Goal: Communication & Community: Answer question/provide support

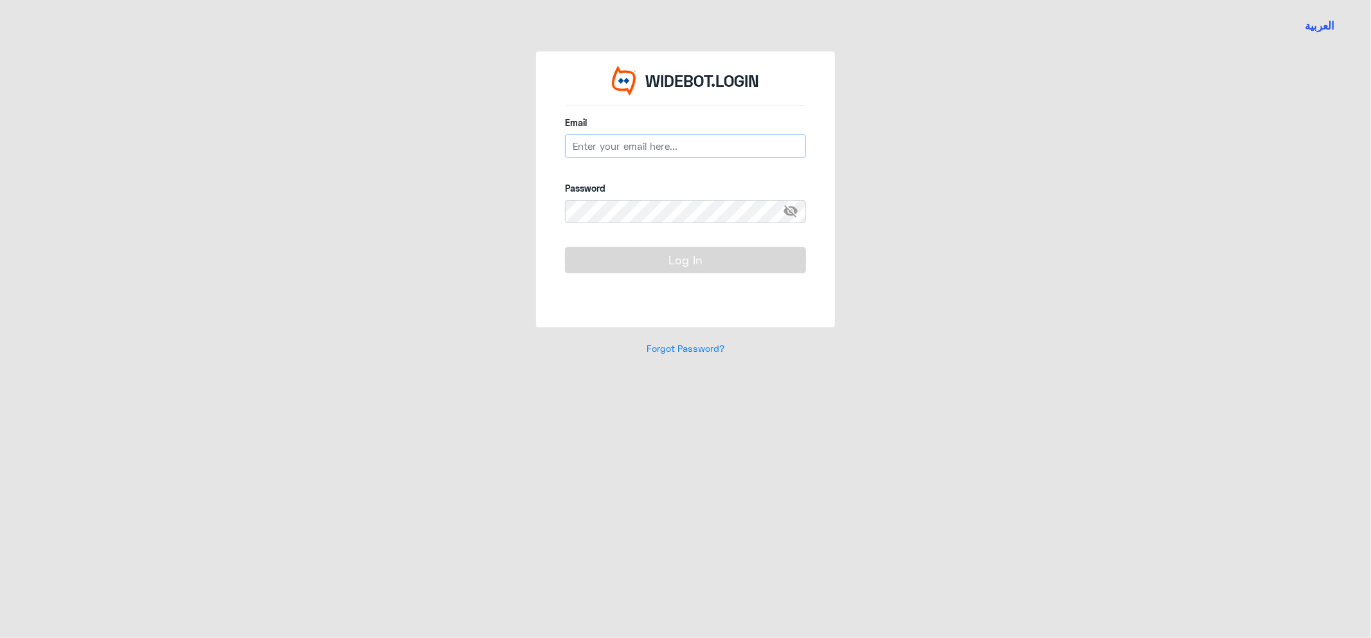
type input "B_malotaibi@dallah-hospital.com"
click at [703, 258] on button "Log In" at bounding box center [685, 260] width 241 height 26
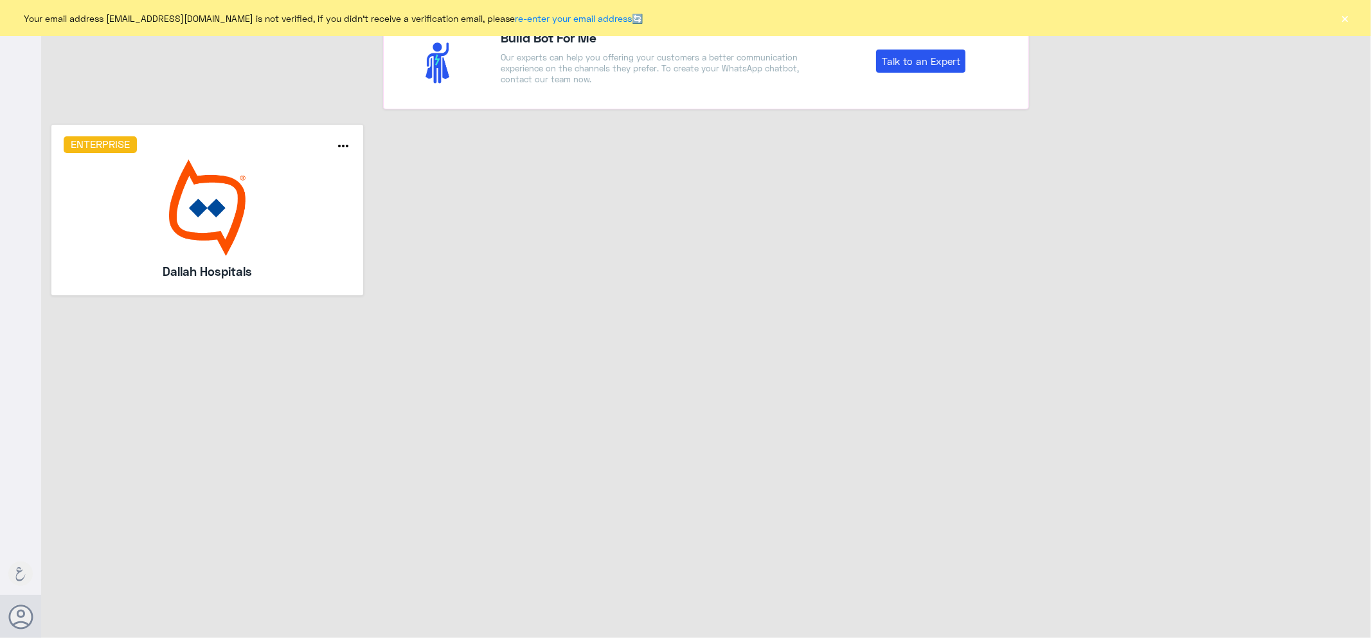
click at [269, 217] on img at bounding box center [208, 207] width 288 height 96
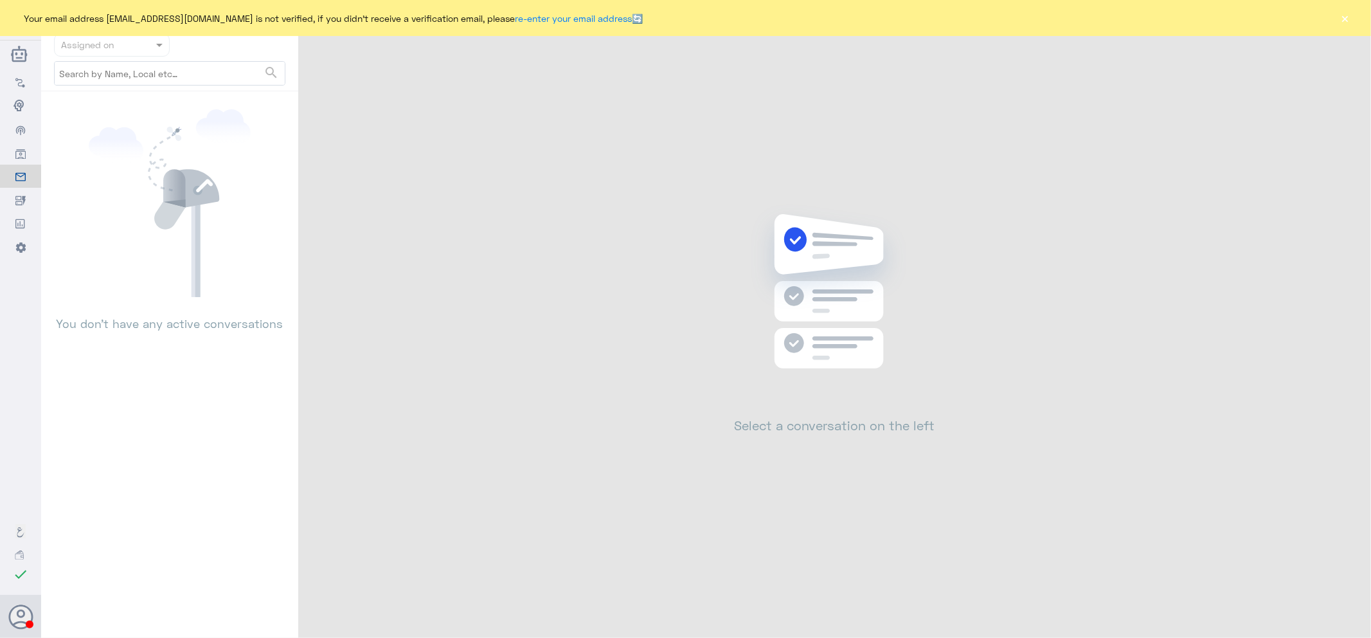
click at [1345, 17] on button "×" at bounding box center [1345, 18] width 13 height 13
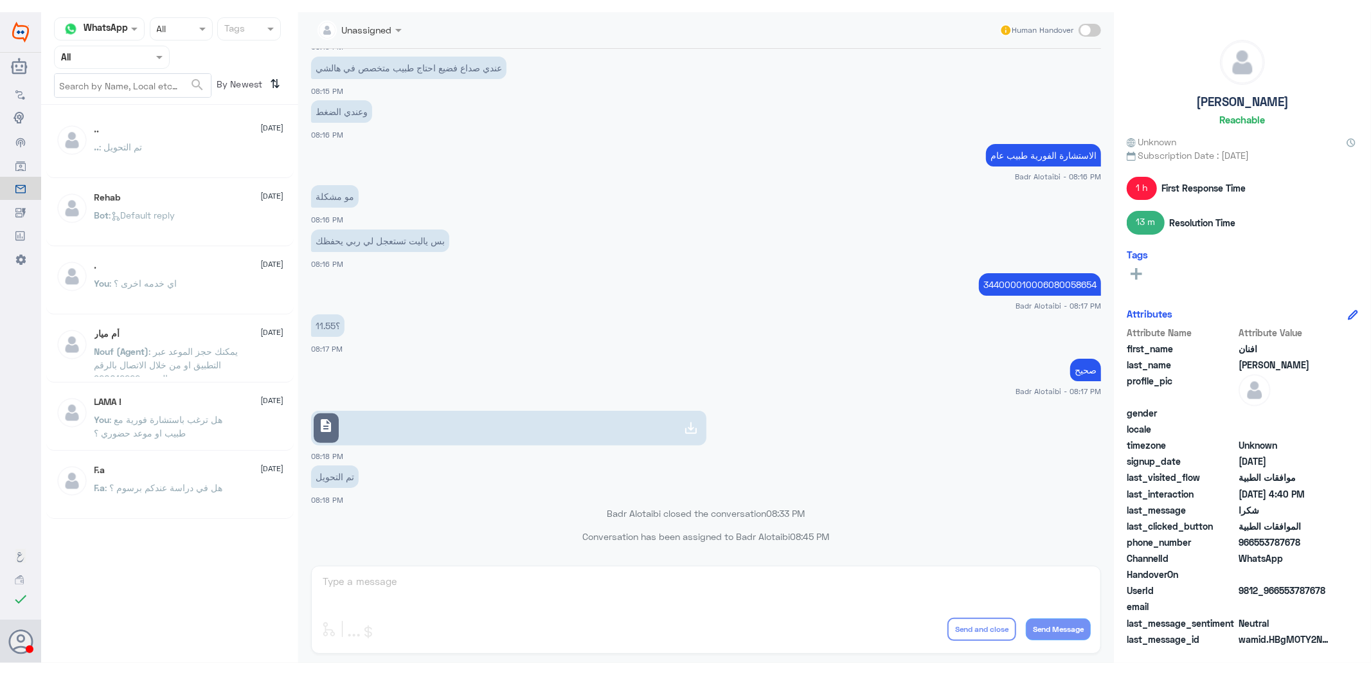
scroll to position [355, 0]
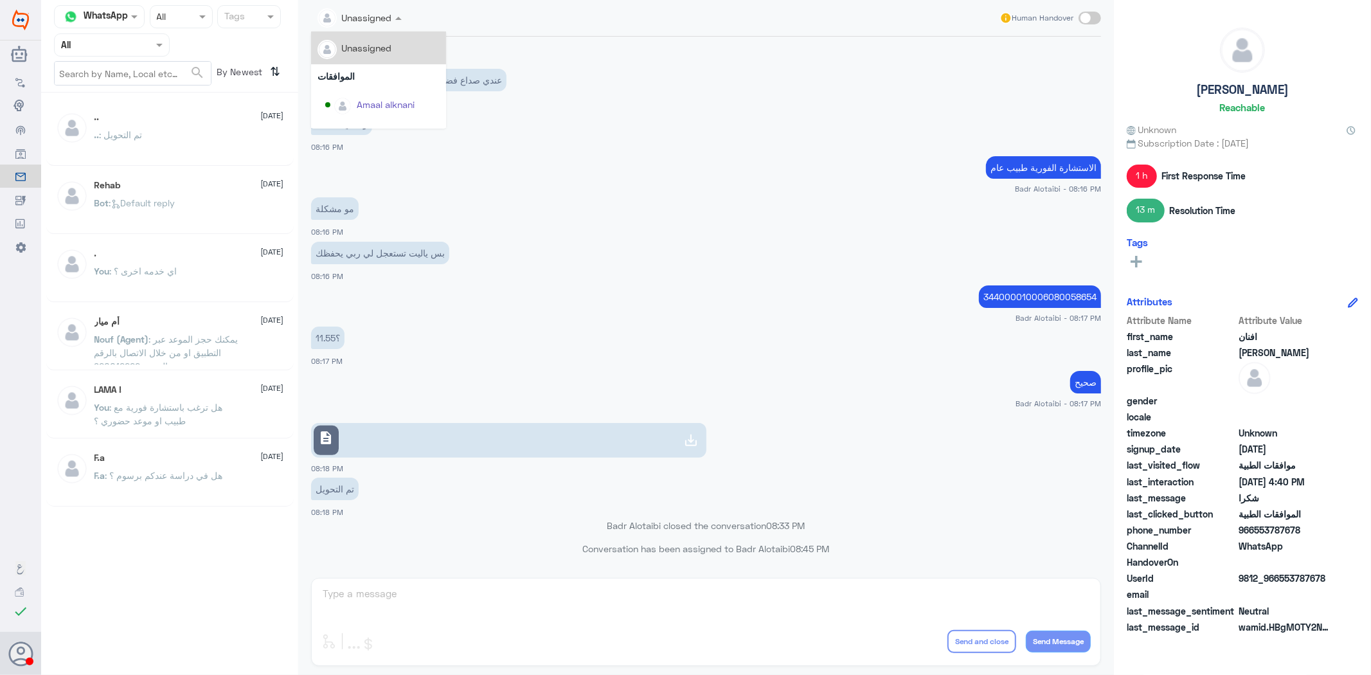
click at [388, 17] on div at bounding box center [359, 17] width 97 height 15
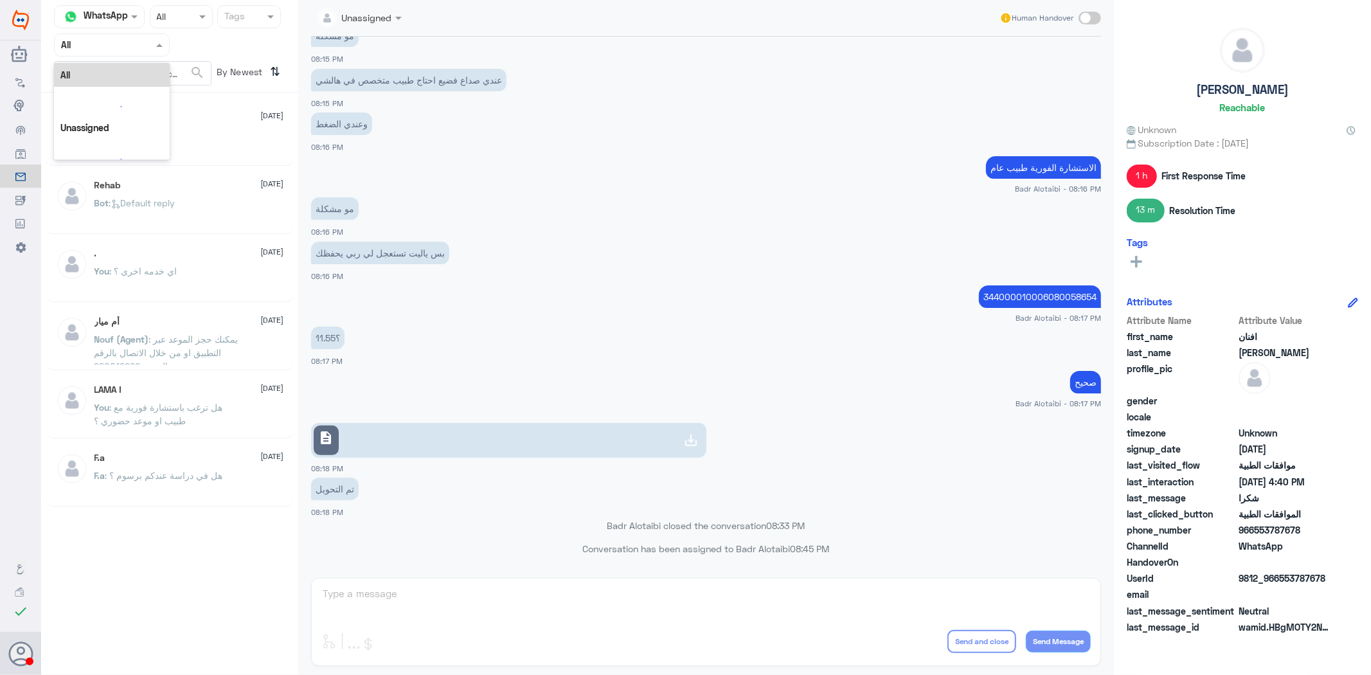
drag, startPoint x: 123, startPoint y: 39, endPoint x: 129, endPoint y: 85, distance: 47.4
click at [123, 39] on input "text" at bounding box center [96, 44] width 71 height 15
click at [129, 109] on div "Your Inbox" at bounding box center [112, 116] width 116 height 30
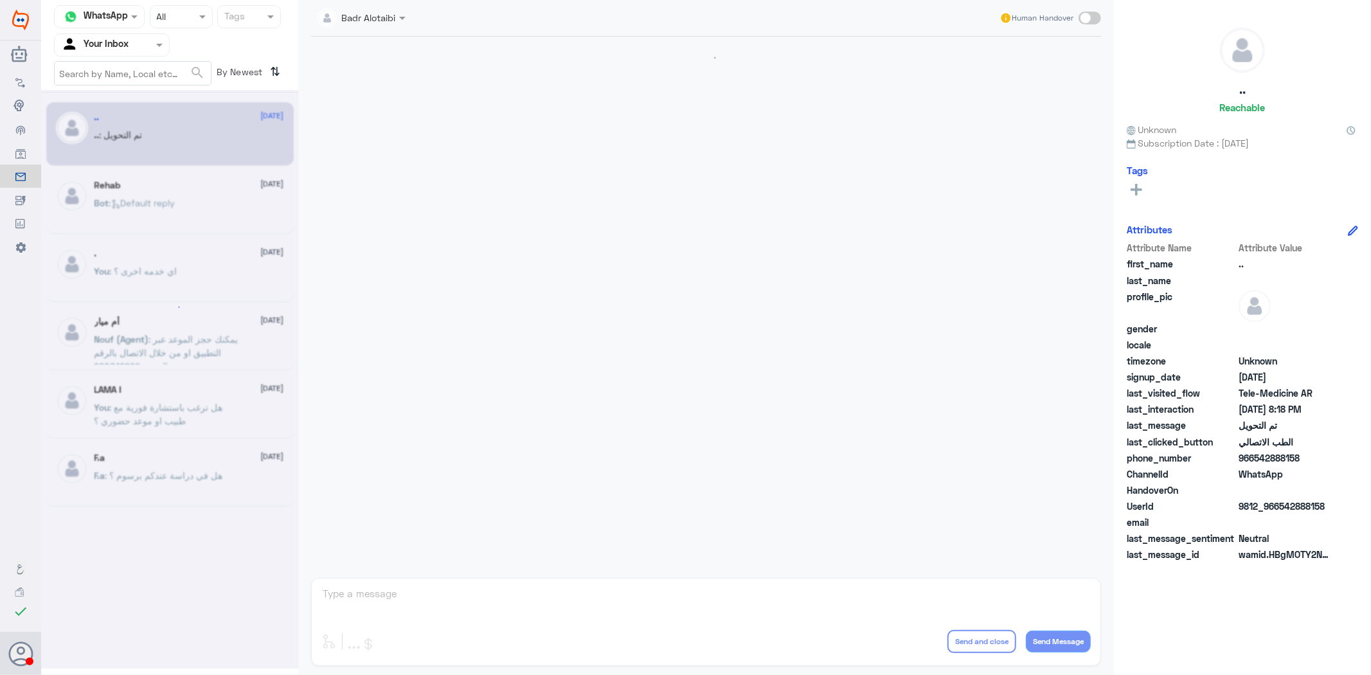
scroll to position [929, 0]
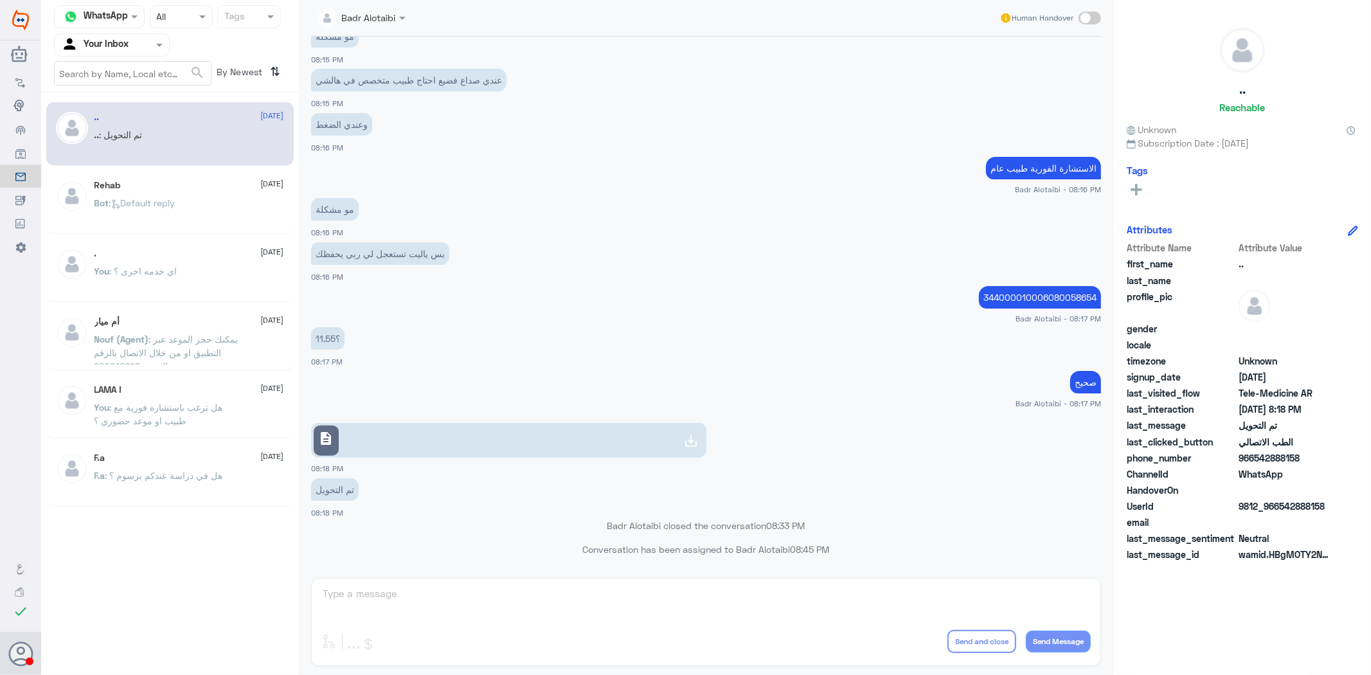
click at [690, 589] on div "Badr Alotaibi Human Handover 2 Aug 2025 1068773884 08:02 PM ناصر عبدالرحمن السل…" at bounding box center [706, 339] width 816 height 679
click at [676, 586] on div "Badr Alotaibi Human Handover 2 Aug 2025 1068773884 08:02 PM ناصر عبدالرحمن السل…" at bounding box center [706, 339] width 816 height 679
click at [643, 581] on div "Badr Alotaibi Human Handover 2 Aug 2025 1068773884 08:02 PM ناصر عبدالرحمن السل…" at bounding box center [706, 339] width 816 height 679
click at [50, 521] on span at bounding box center [51, 524] width 22 height 13
click at [0, 0] on input "checkbox" at bounding box center [0, 0] width 0 height 0
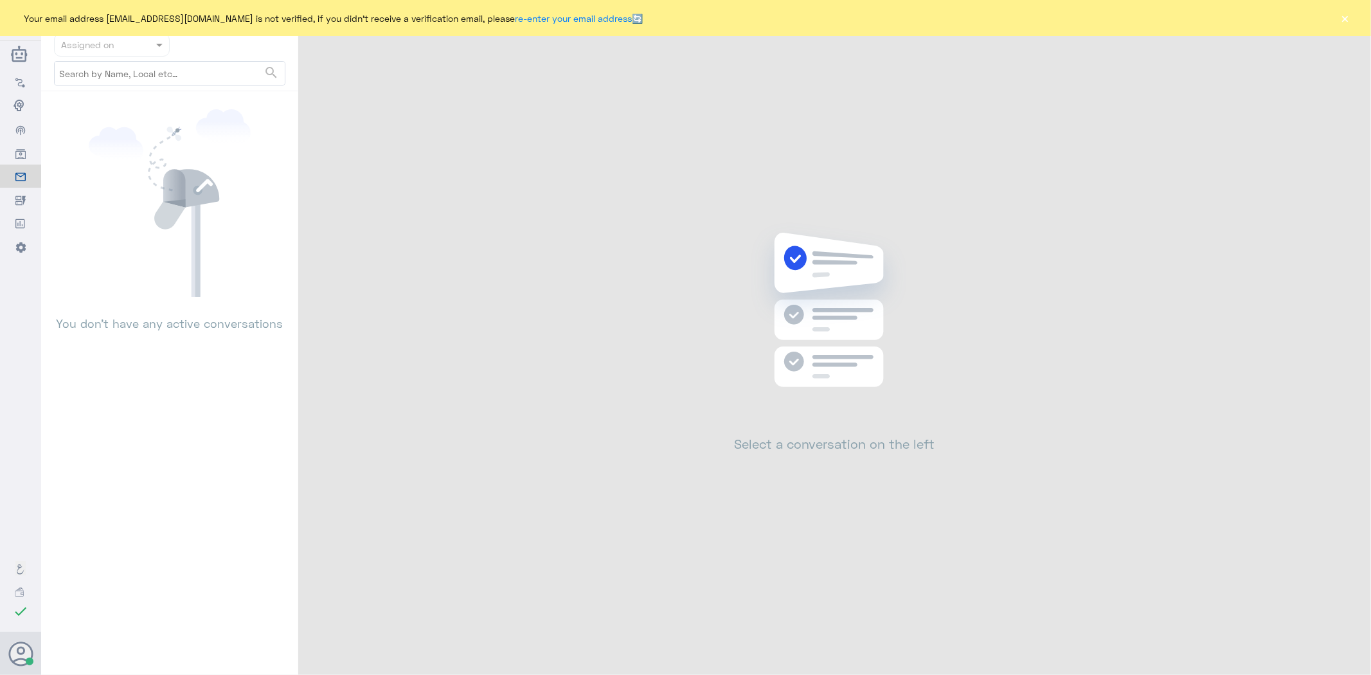
click at [1343, 17] on button "×" at bounding box center [1345, 18] width 13 height 13
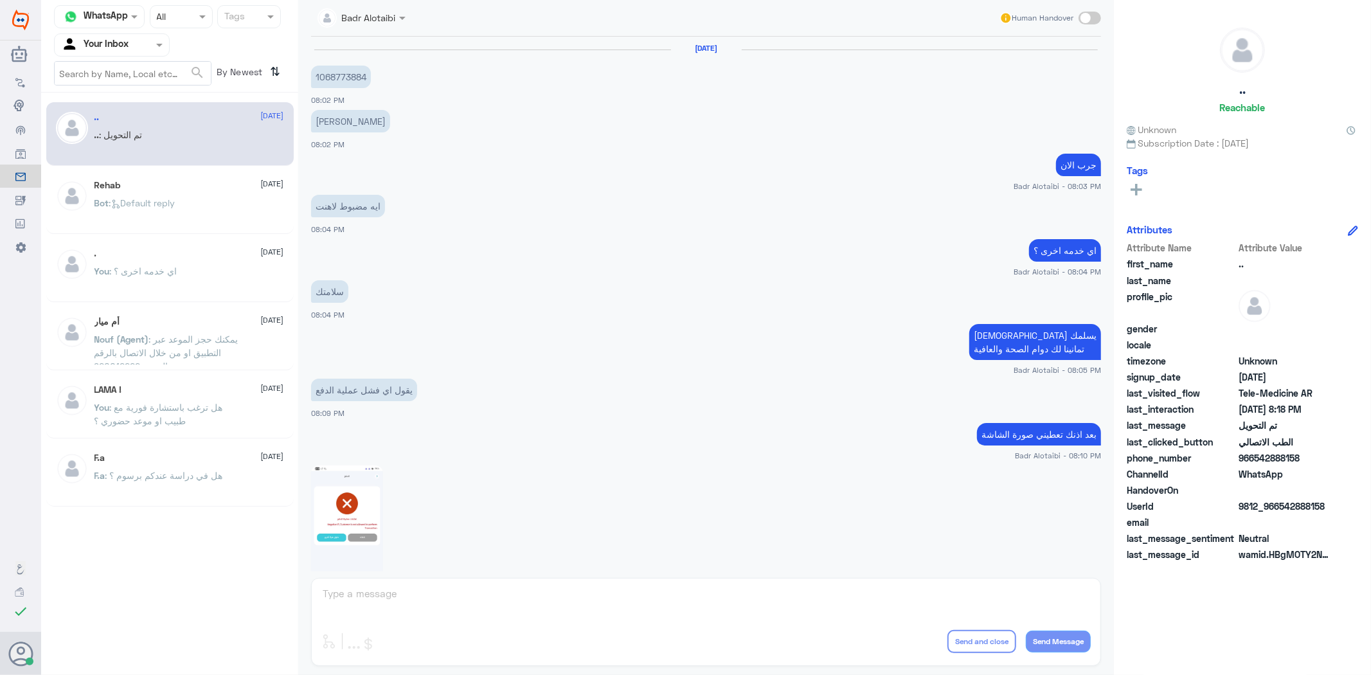
scroll to position [929, 0]
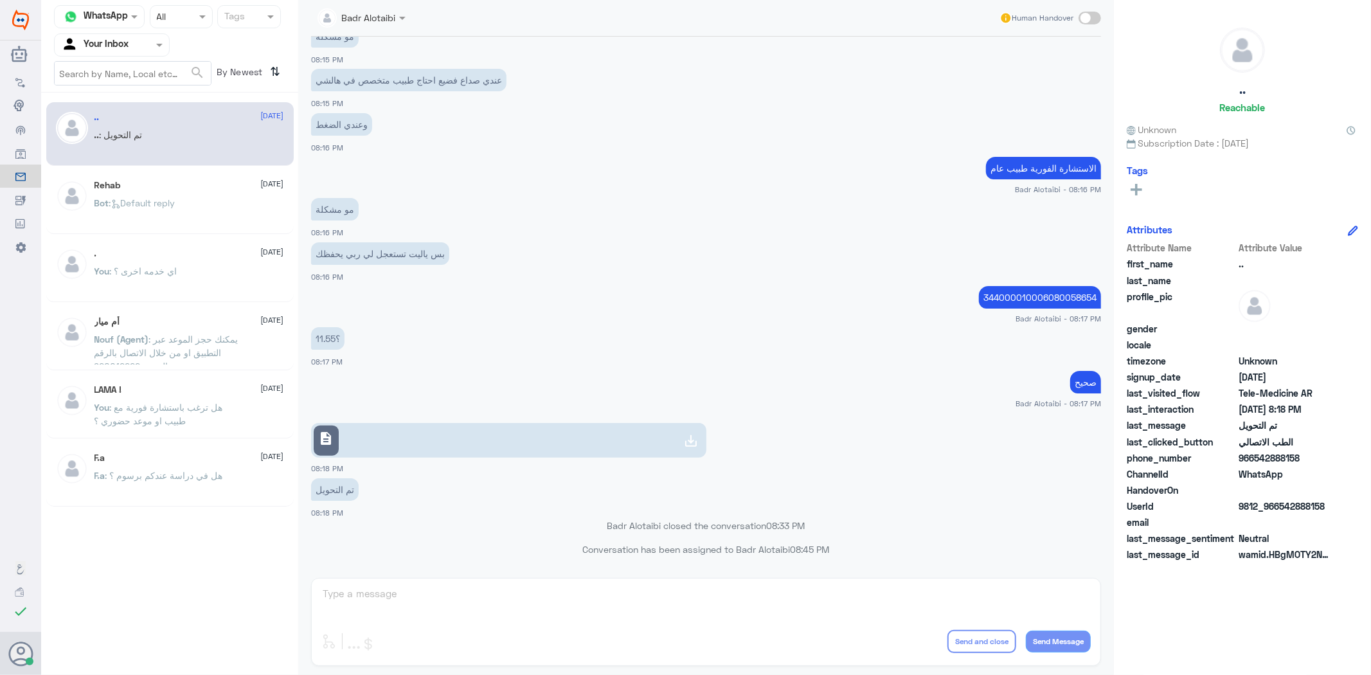
click at [394, 11] on div at bounding box center [361, 17] width 101 height 15
click at [686, 209] on app-msgs-text "مو مشكلة" at bounding box center [706, 210] width 790 height 24
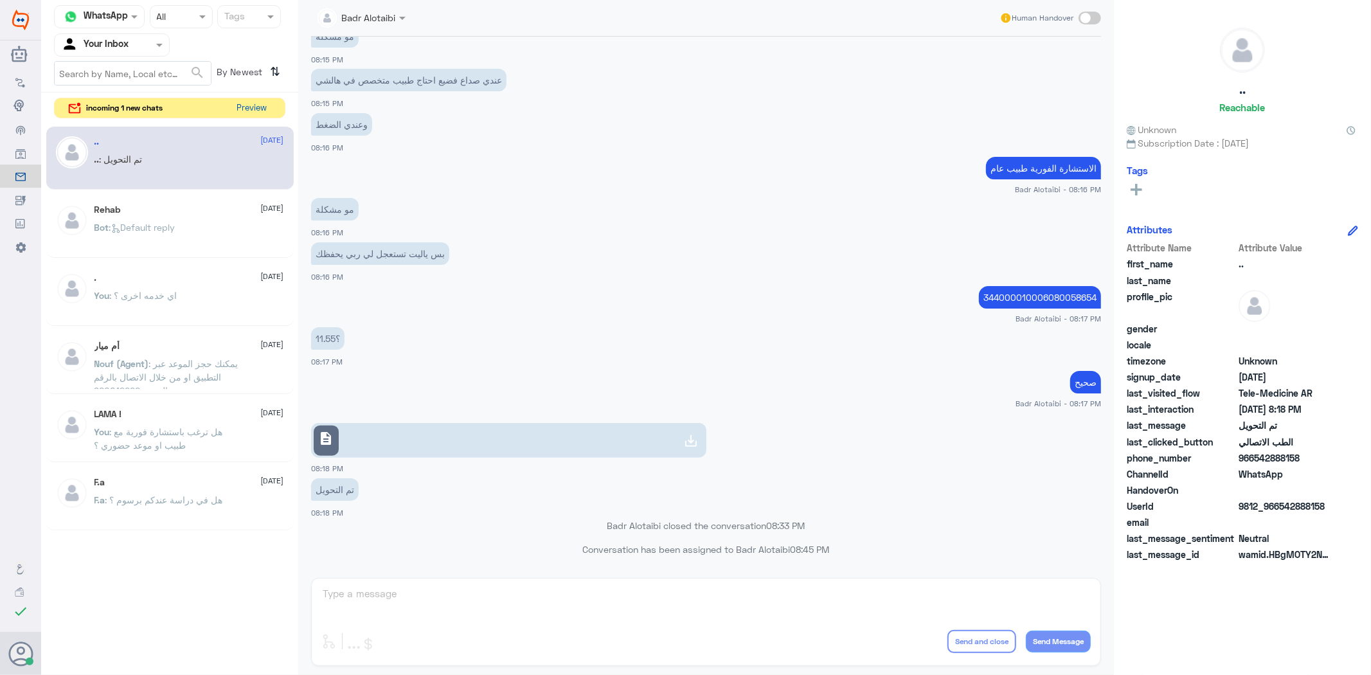
click at [240, 114] on button "Preview" at bounding box center [252, 108] width 40 height 20
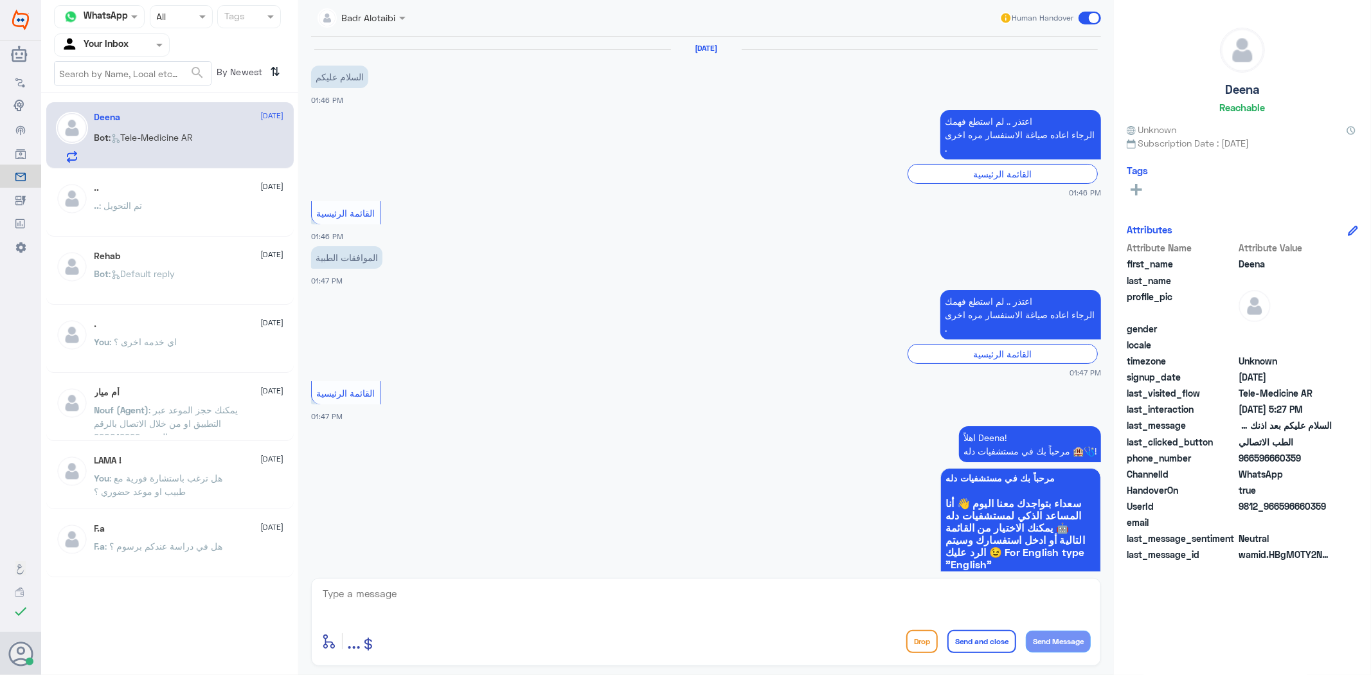
scroll to position [1229, 0]
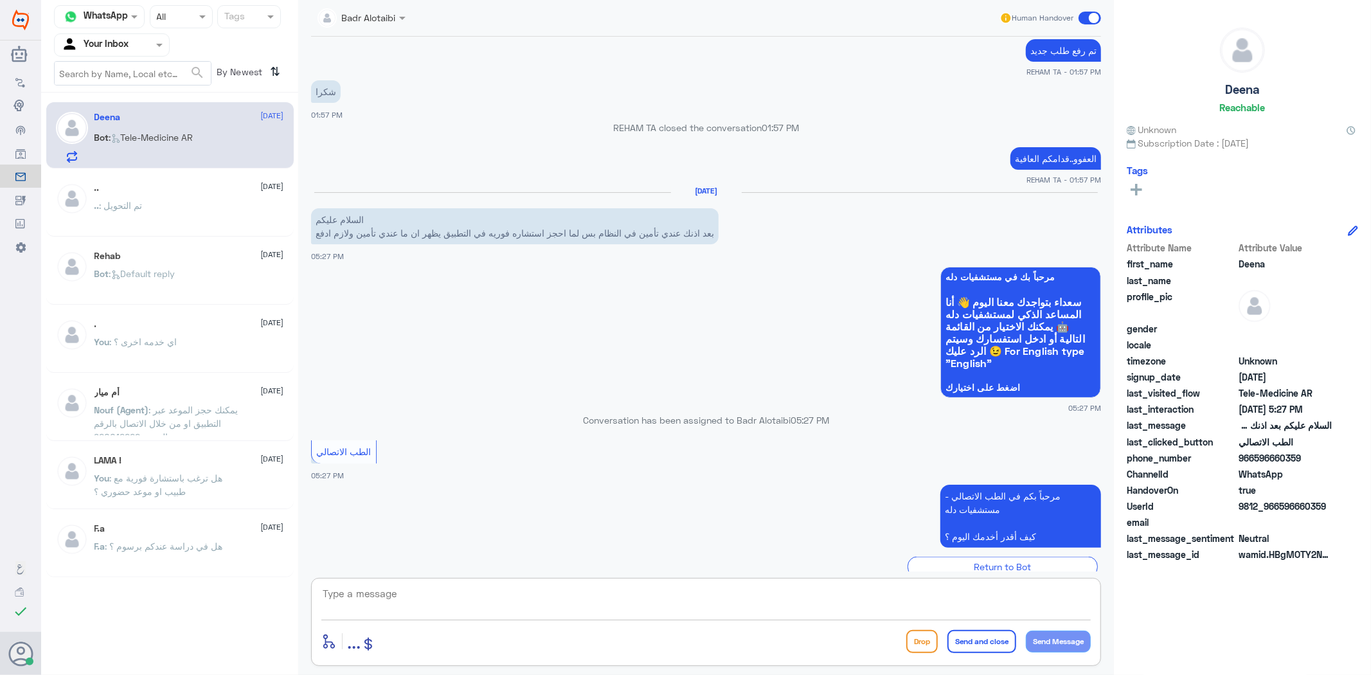
click at [548, 592] on textarea at bounding box center [705, 600] width 769 height 31
click at [570, 603] on textarea at bounding box center [705, 600] width 769 height 31
type textarea "مرحبا معك بدر من الطب الاتصالي كيف اقدر اخدمك ؟"
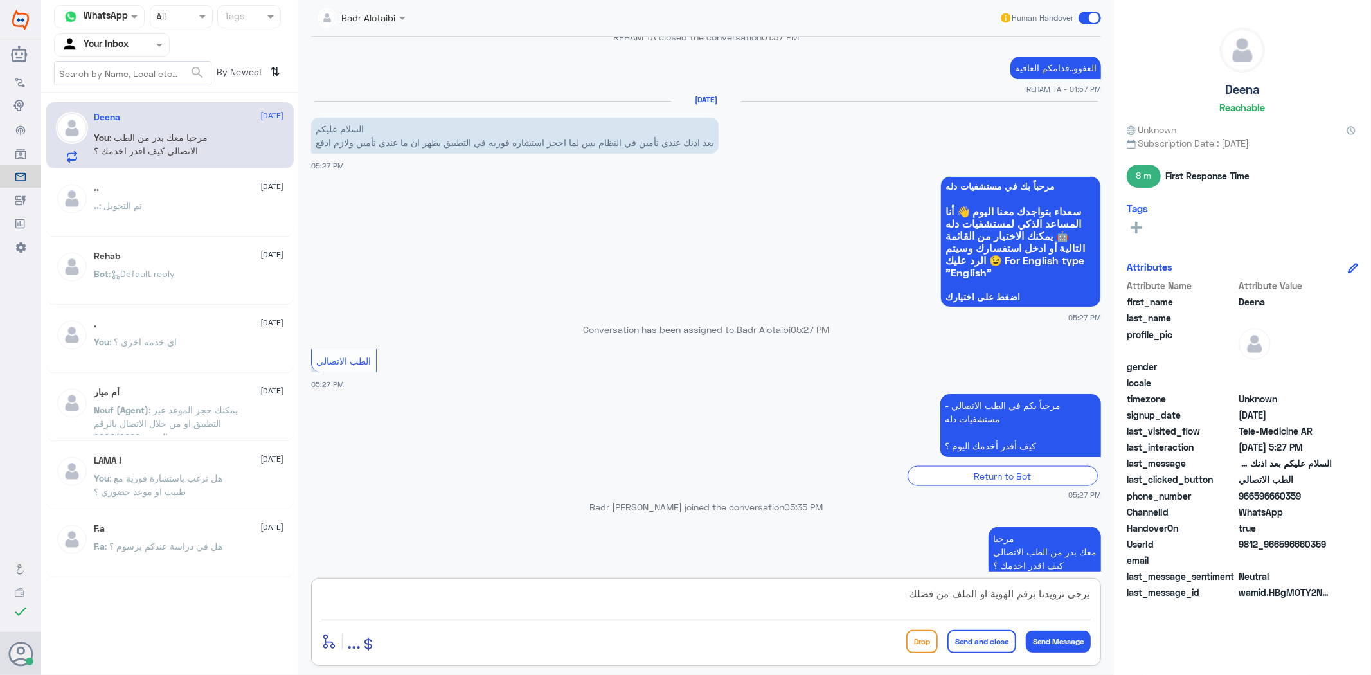
type textarea "يرجى تزويدنا برقم الهوية او الملف من فضلك"
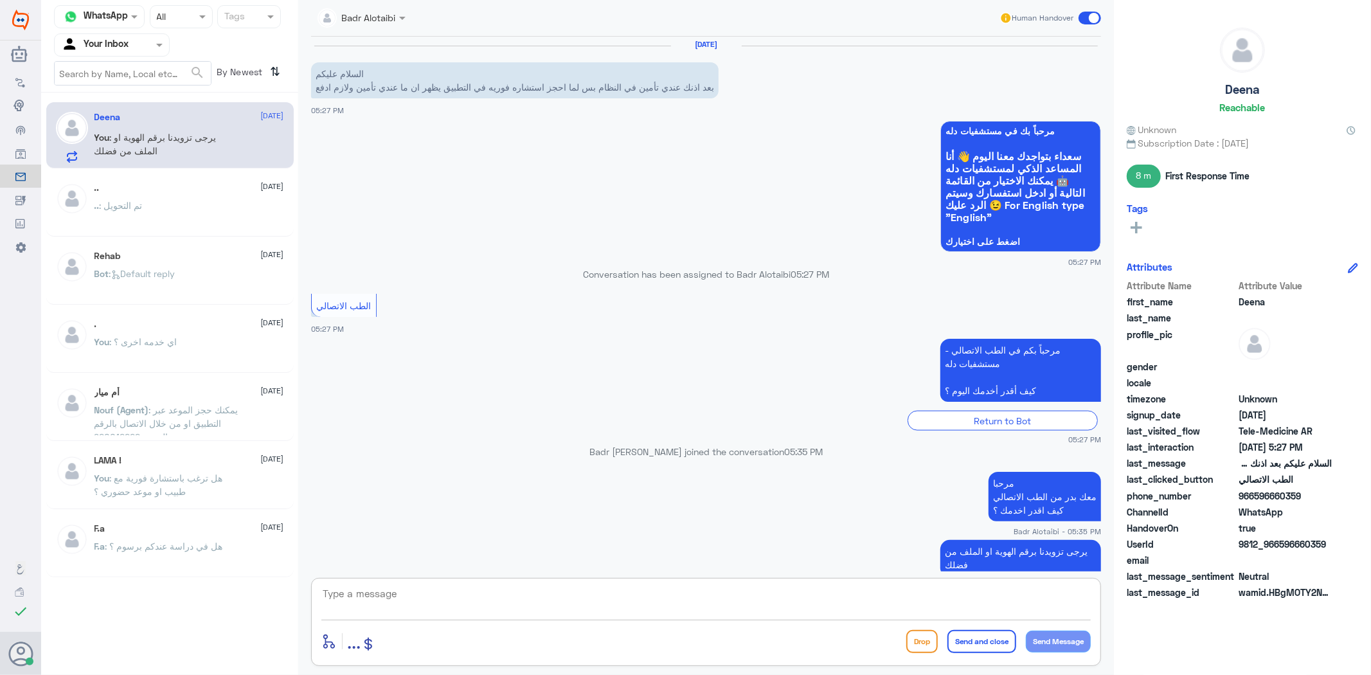
scroll to position [1395, 0]
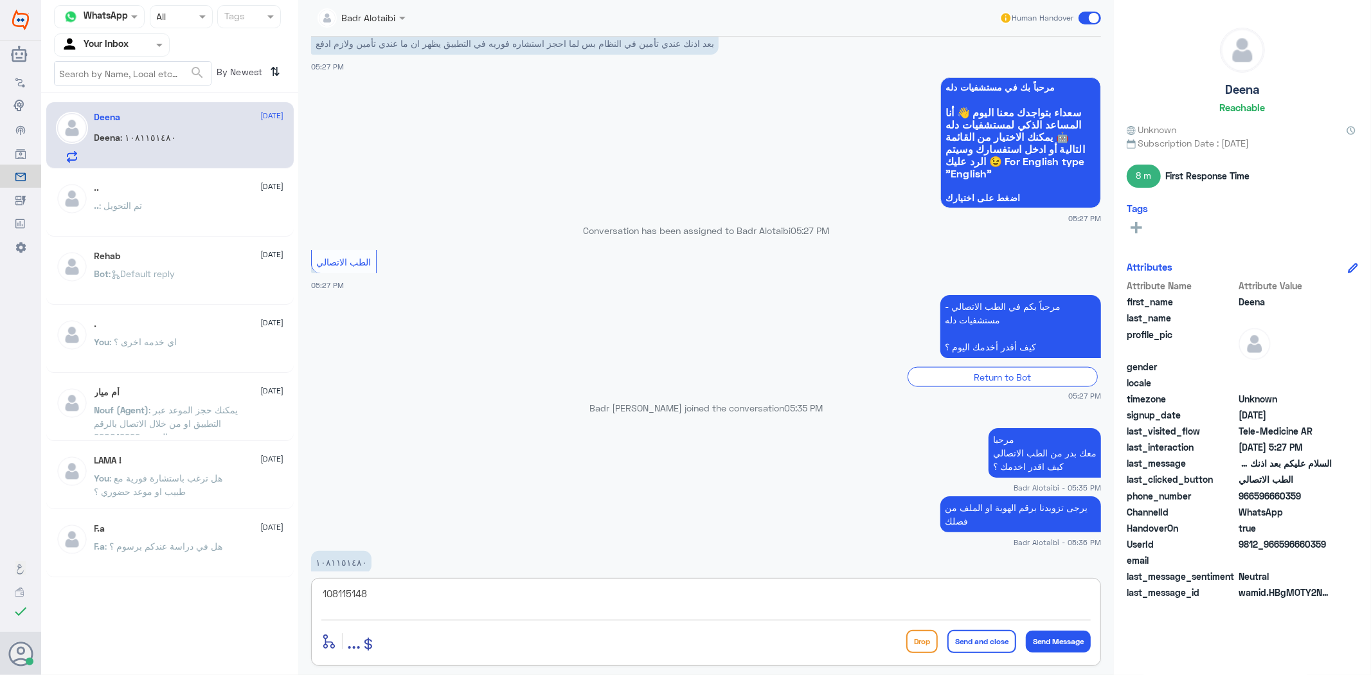
type textarea "1081151480"
drag, startPoint x: 391, startPoint y: 596, endPoint x: 310, endPoint y: 594, distance: 81.0
click at [310, 594] on div "Badr Alotaibi Human Handover 26 Jun 2025 السلام عليكم 01:46 PM اعتذر .. لم استط…" at bounding box center [706, 339] width 816 height 679
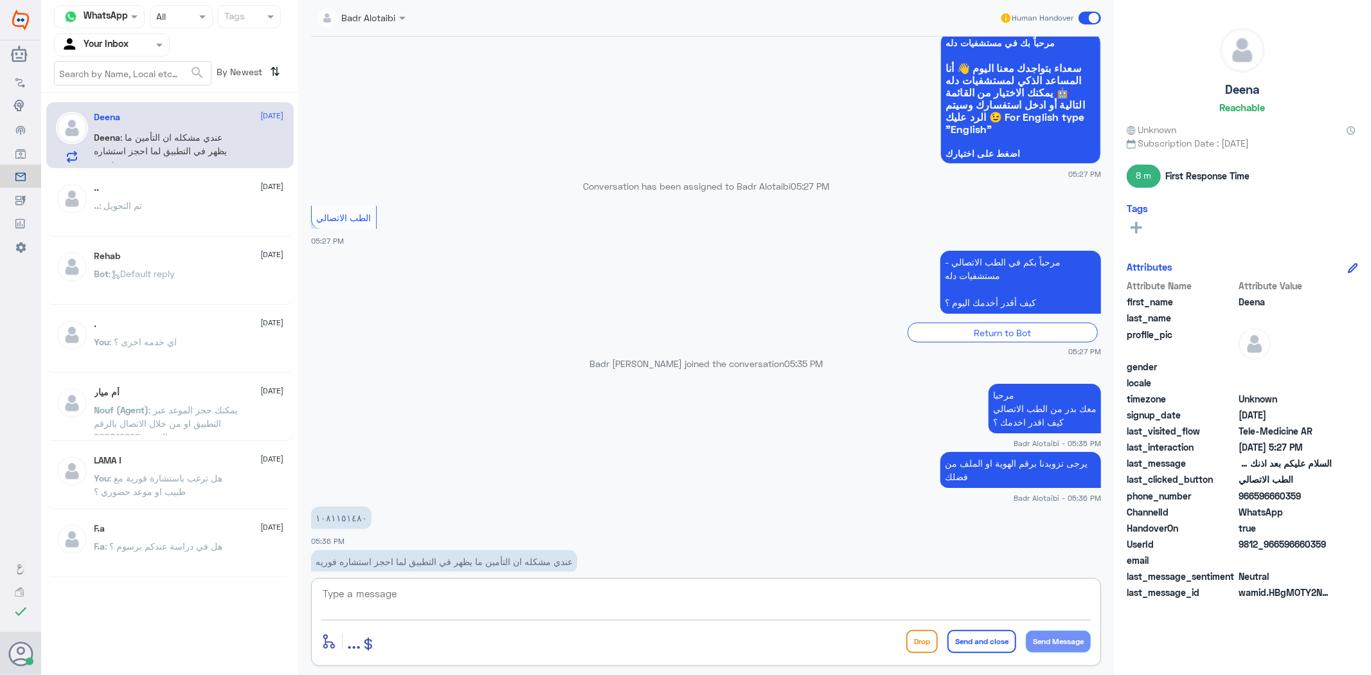
click at [697, 612] on textarea at bounding box center [705, 600] width 769 height 31
type textarea "تم تحديث التامين يمكنك الان تسجيل استشارة فورية عبر التامين"
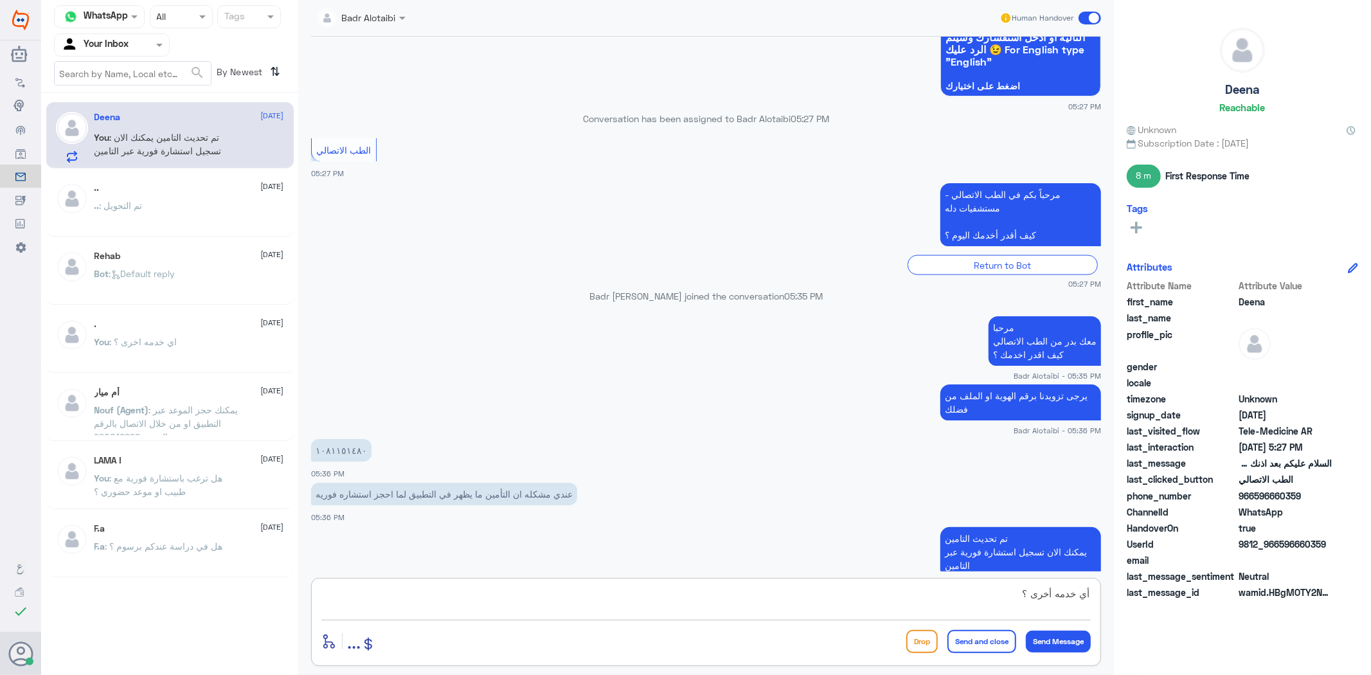
type textarea "أي خدمه أخرى ؟"
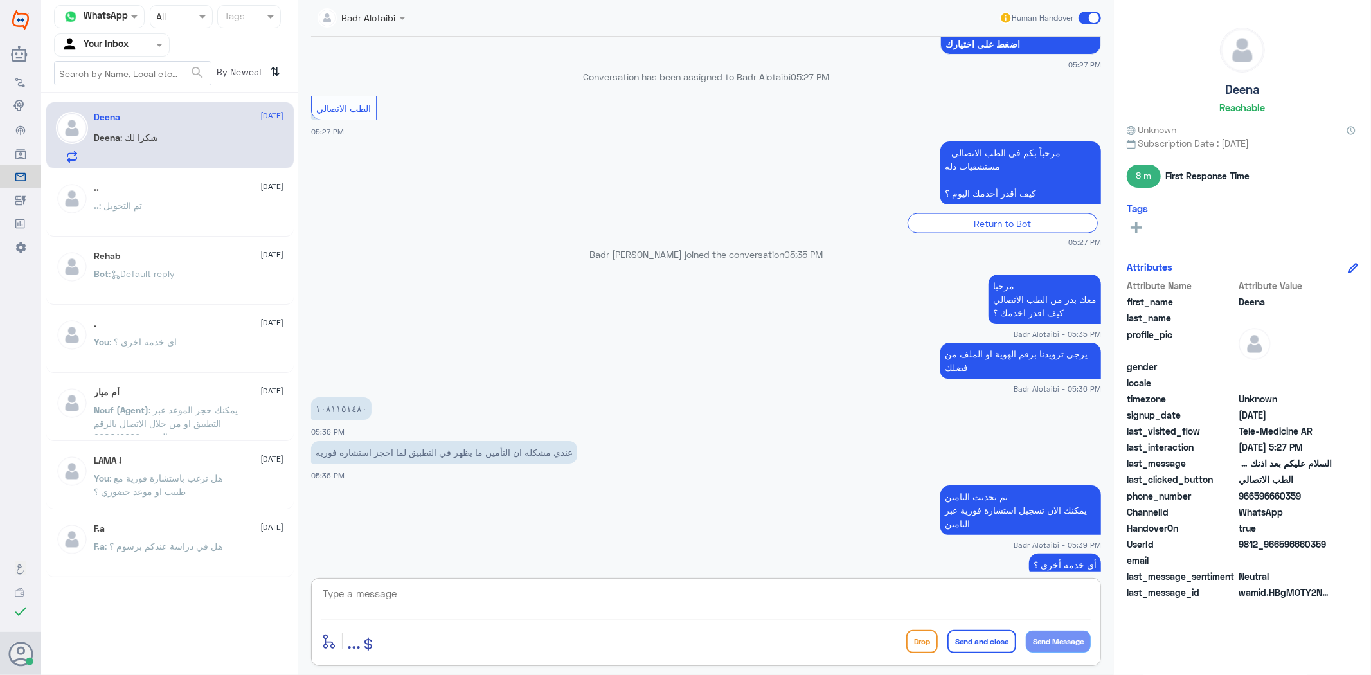
scroll to position [1593, 0]
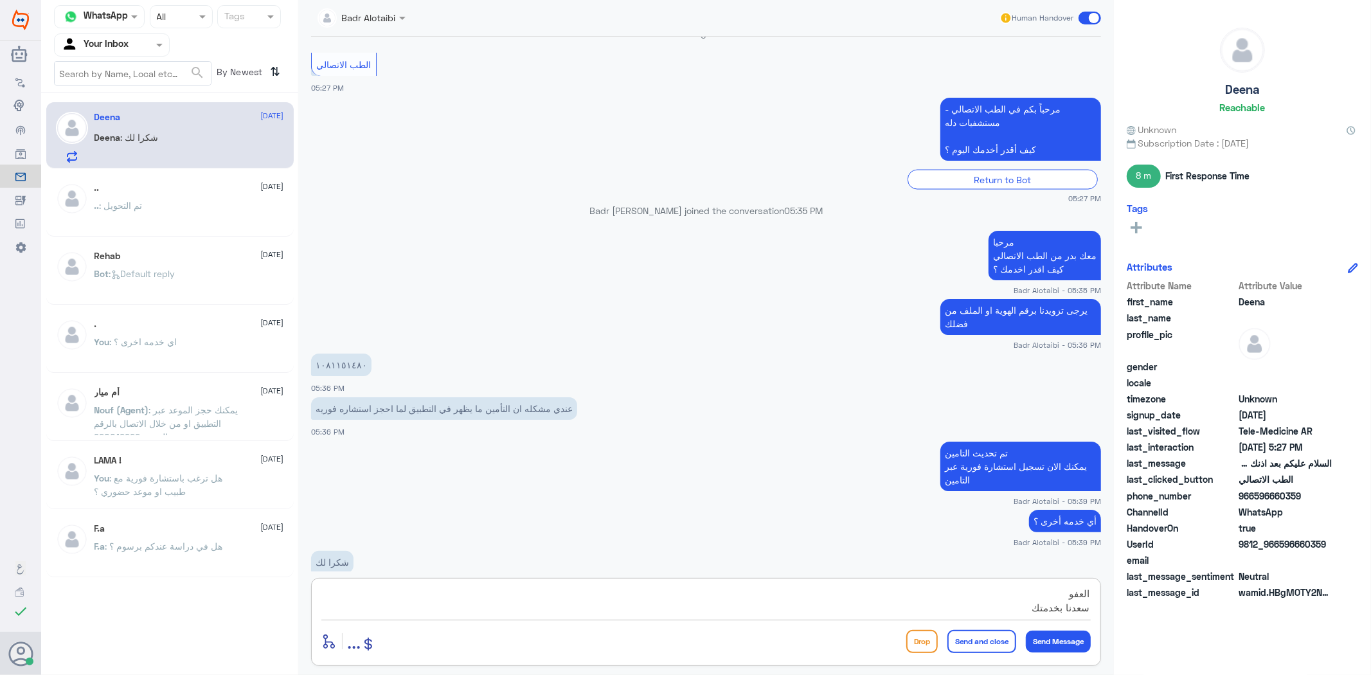
type textarea "العفو سعدنا بخدمتك"
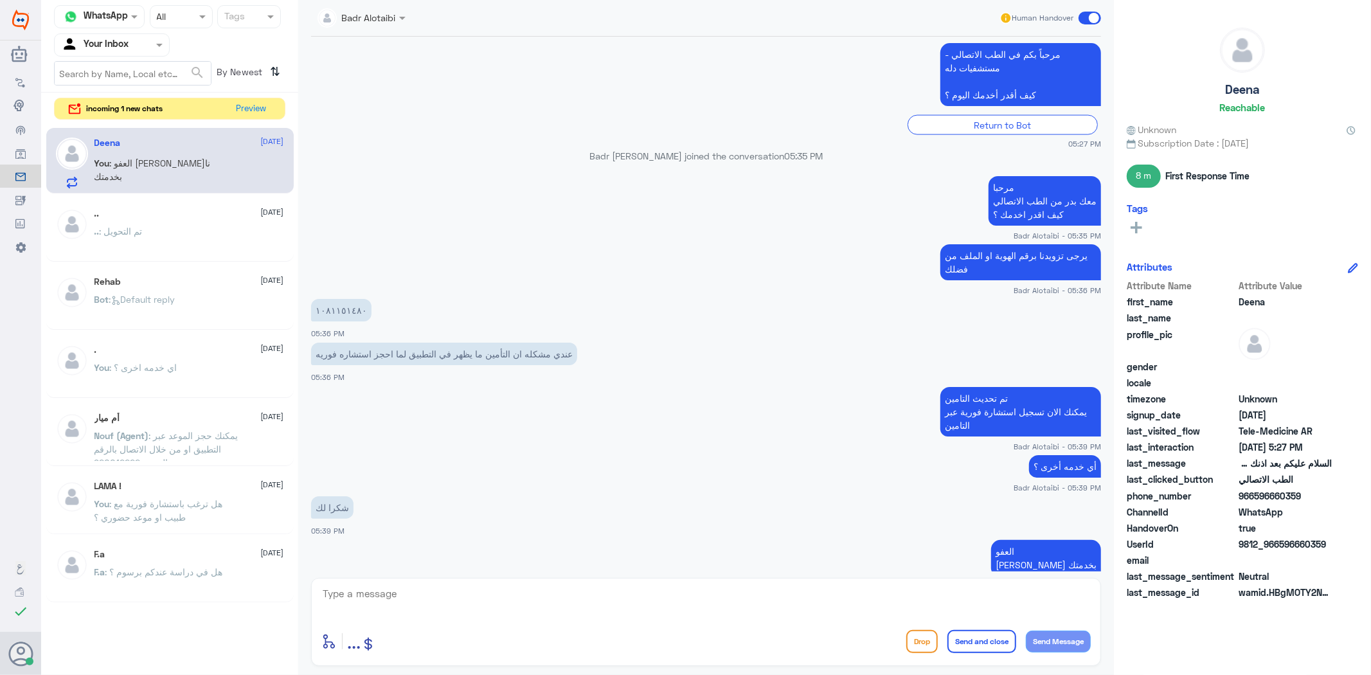
click at [1090, 19] on span at bounding box center [1090, 18] width 22 height 13
click at [0, 0] on input "checkbox" at bounding box center [0, 0] width 0 height 0
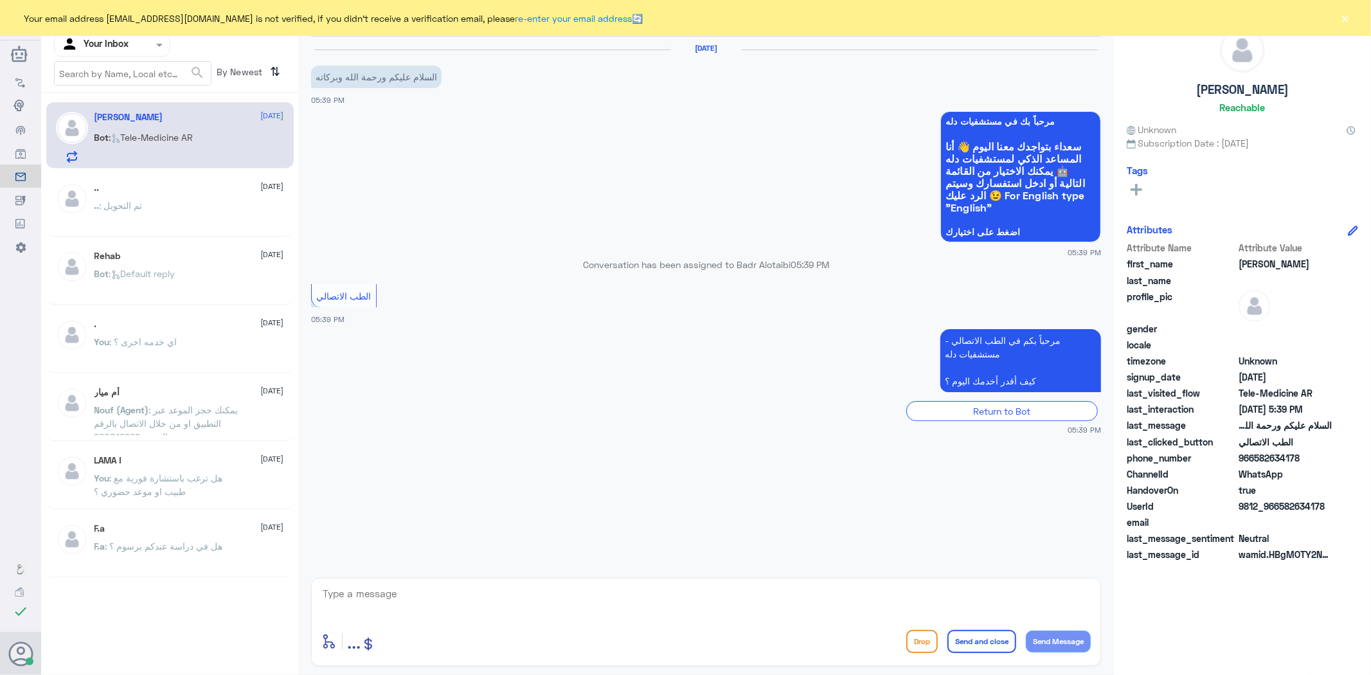
click at [1346, 21] on button "×" at bounding box center [1345, 18] width 13 height 13
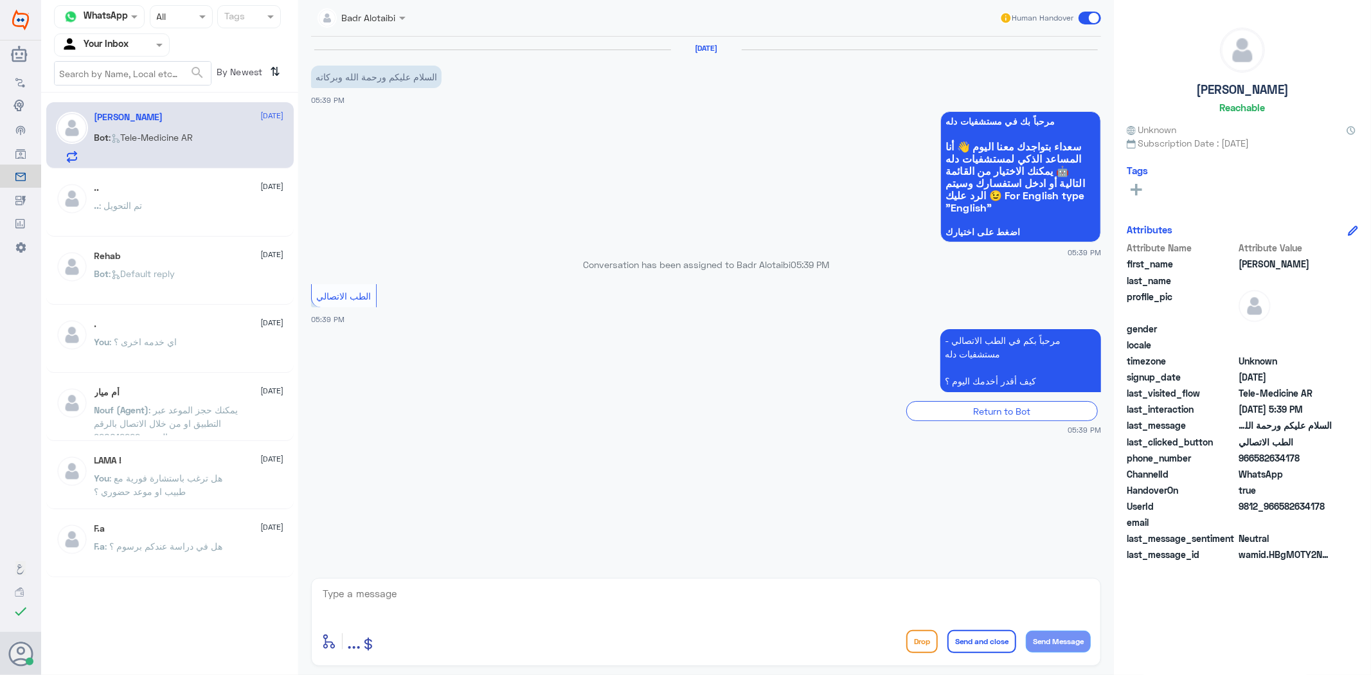
click at [774, 602] on textarea at bounding box center [705, 600] width 769 height 31
type textarea "مرحبا معك بدر من الطب الاتصالي كيف اقدر اخدمك ؟"
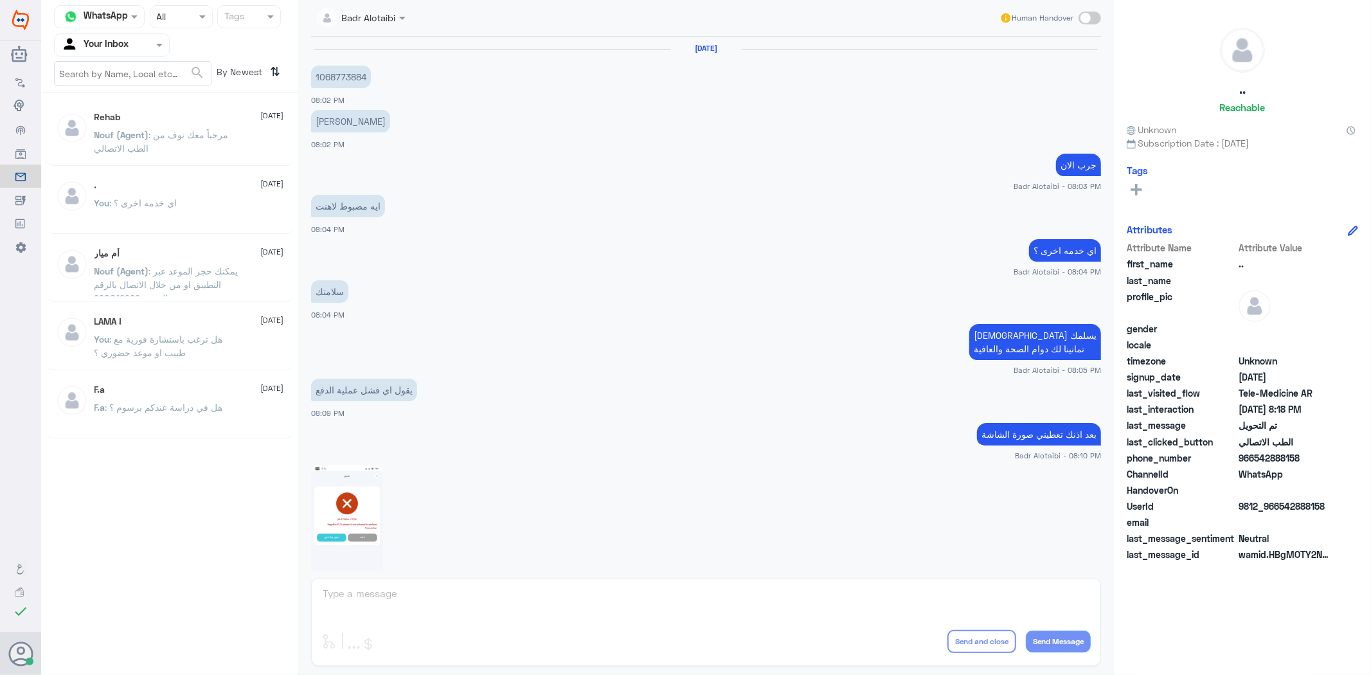
scroll to position [929, 0]
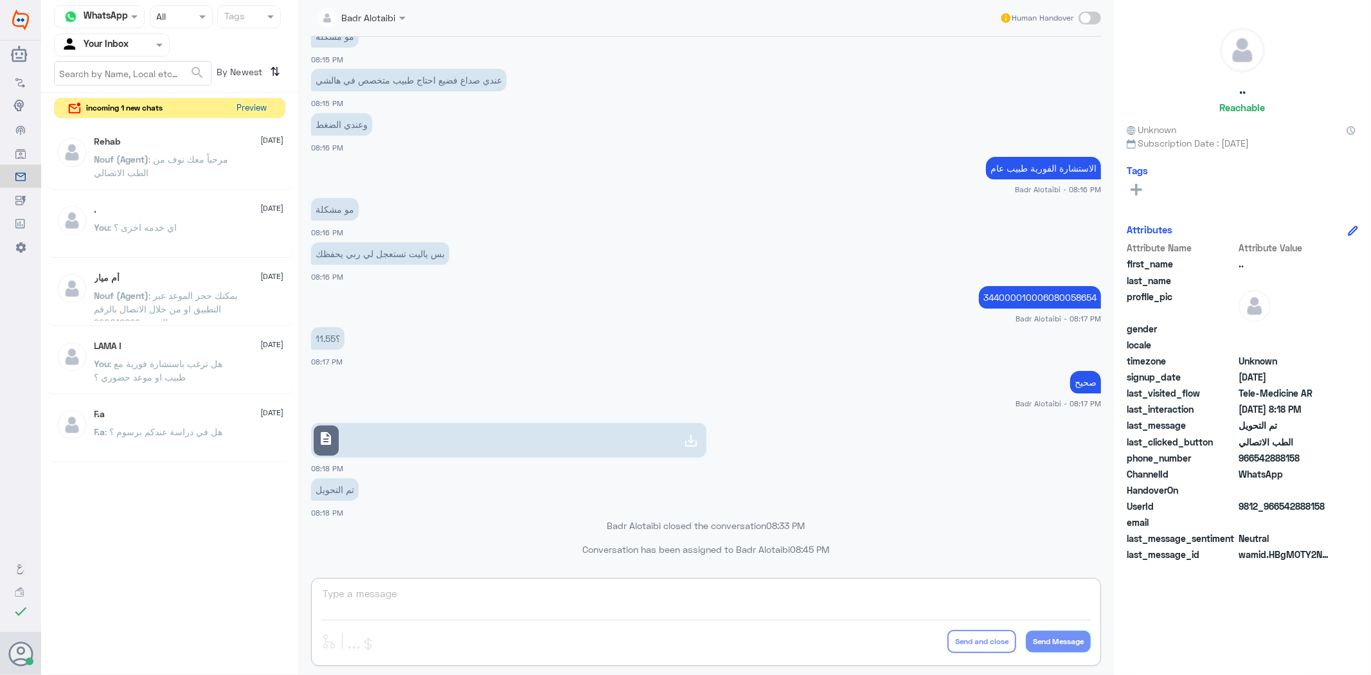
click at [259, 112] on button "Preview" at bounding box center [252, 108] width 40 height 20
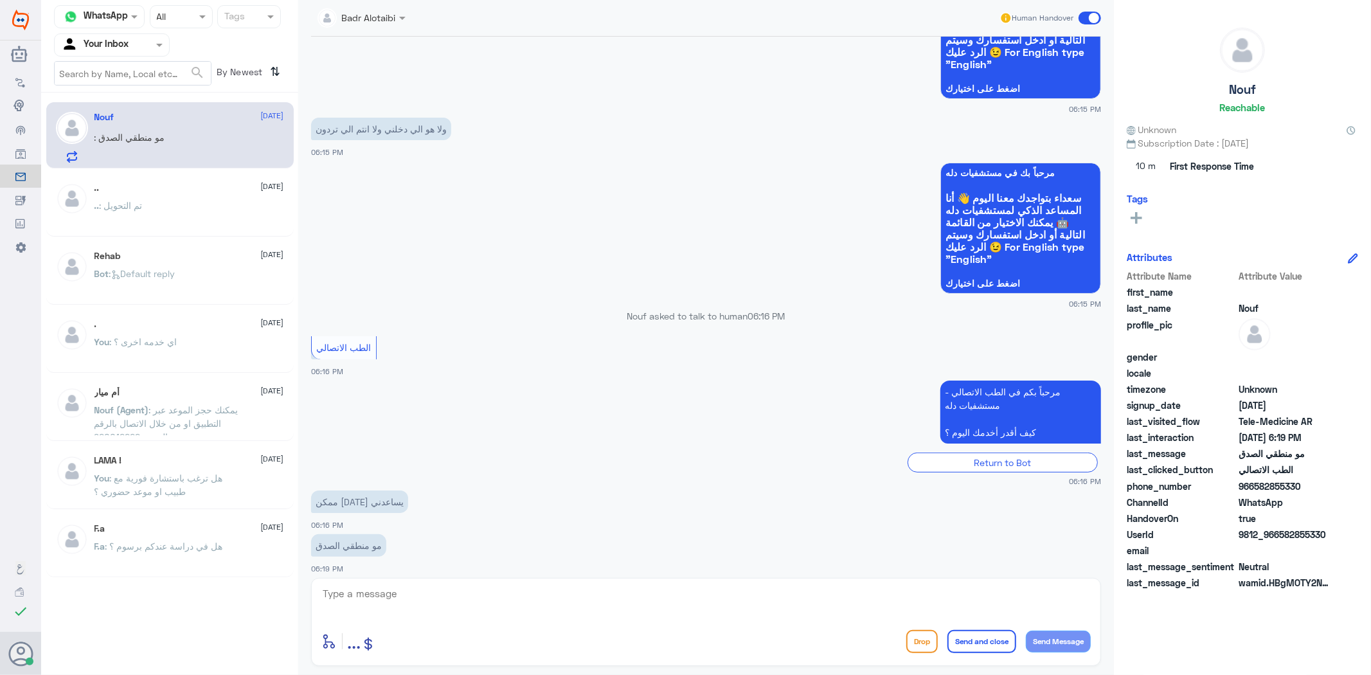
scroll to position [154, 0]
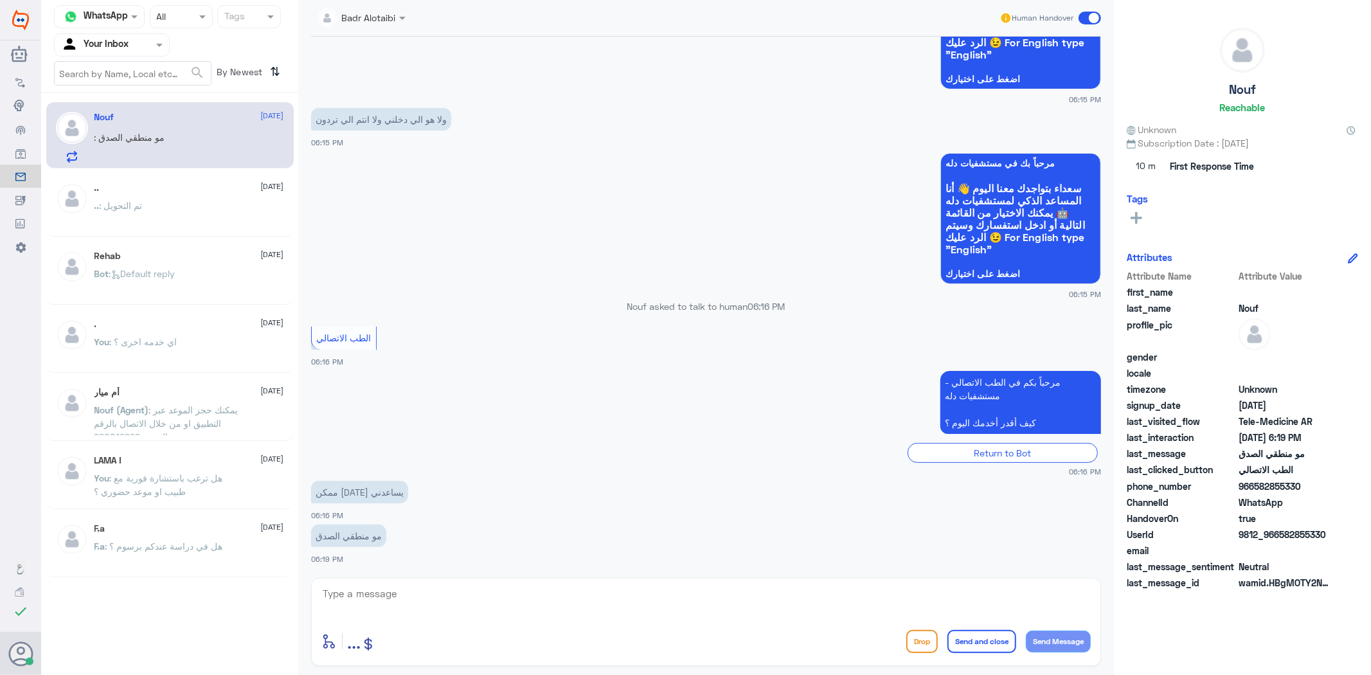
drag, startPoint x: 1327, startPoint y: 534, endPoint x: 1280, endPoint y: 535, distance: 46.3
click at [1280, 535] on span "9812_966582855330" at bounding box center [1285, 534] width 93 height 13
copy span "582855330"
drag, startPoint x: 660, startPoint y: 309, endPoint x: 627, endPoint y: 307, distance: 32.8
click at [627, 307] on p "Nouf asked to talk to human 06:16 PM" at bounding box center [706, 306] width 790 height 13
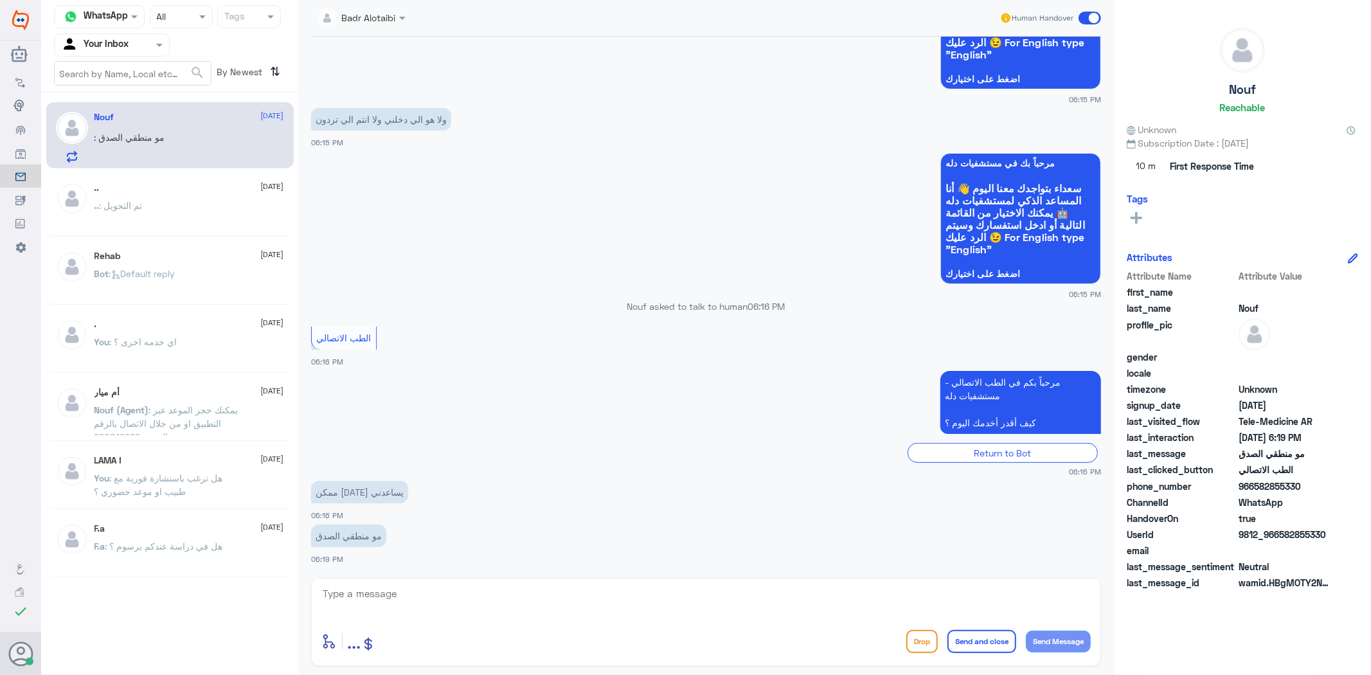
click at [614, 305] on p "Nouf asked to talk to human 06:16 PM" at bounding box center [706, 306] width 790 height 13
click at [389, 23] on div at bounding box center [361, 17] width 101 height 15
click at [613, 105] on div "ولا هو الي دخلني ولا انتم الي تردون 06:15 PM" at bounding box center [706, 127] width 790 height 44
click at [673, 595] on textarea at bounding box center [705, 600] width 769 height 31
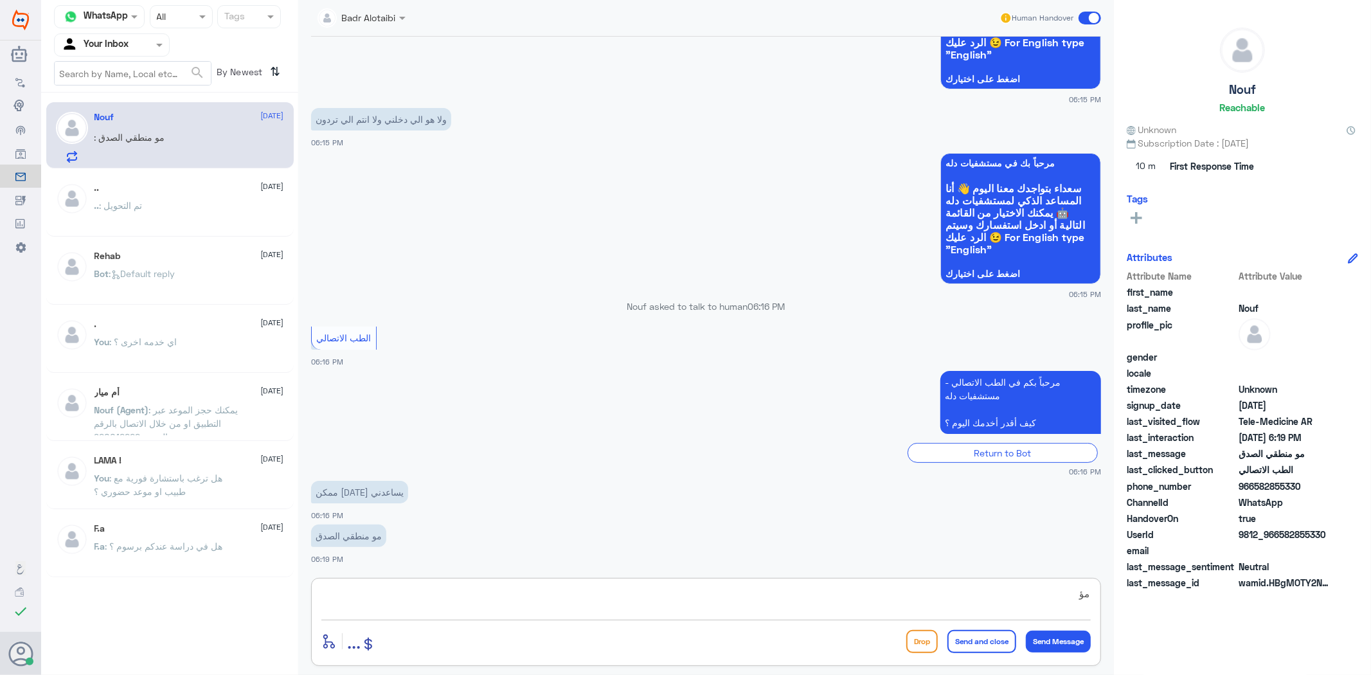
type textarea "م"
type textarea "مرحبا معك بدر من الطب الاتصالي كيف اقدر اخدمك ؟"
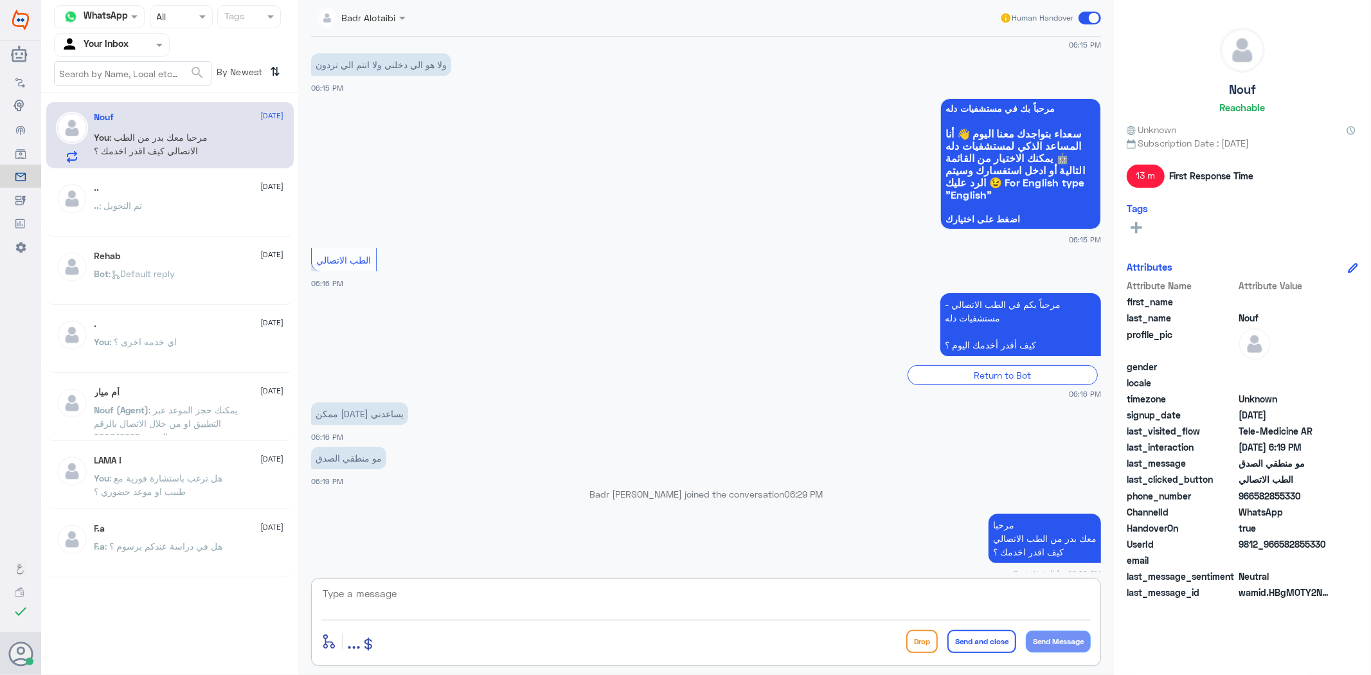
scroll to position [222, 0]
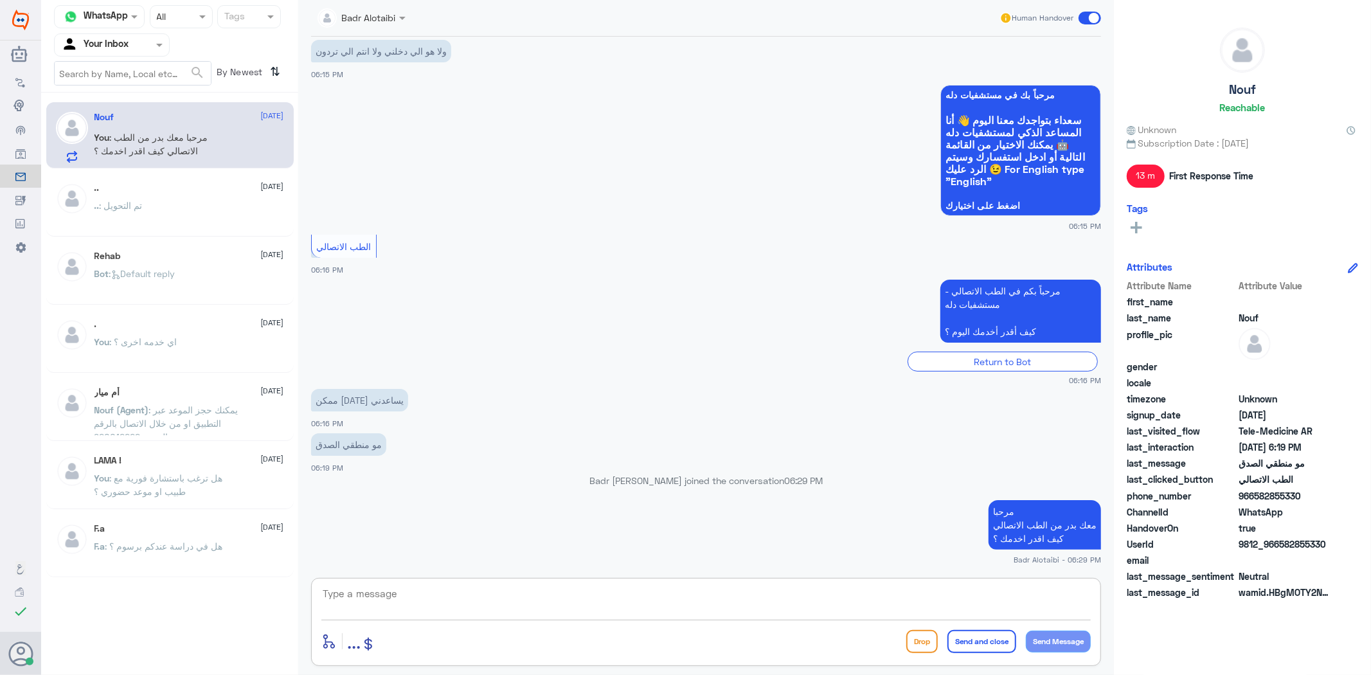
click at [752, 595] on textarea at bounding box center [705, 600] width 769 height 31
type textarea "هل لا زالت المكشلة معك"
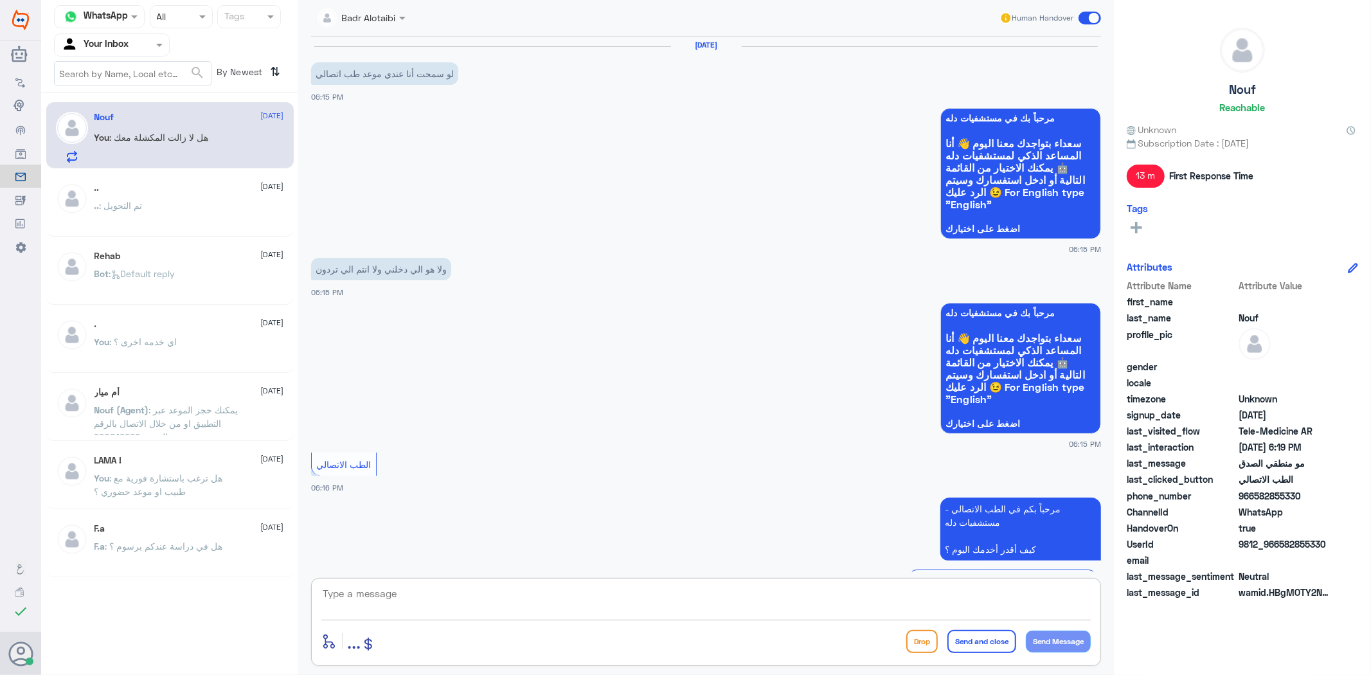
scroll to position [0, 0]
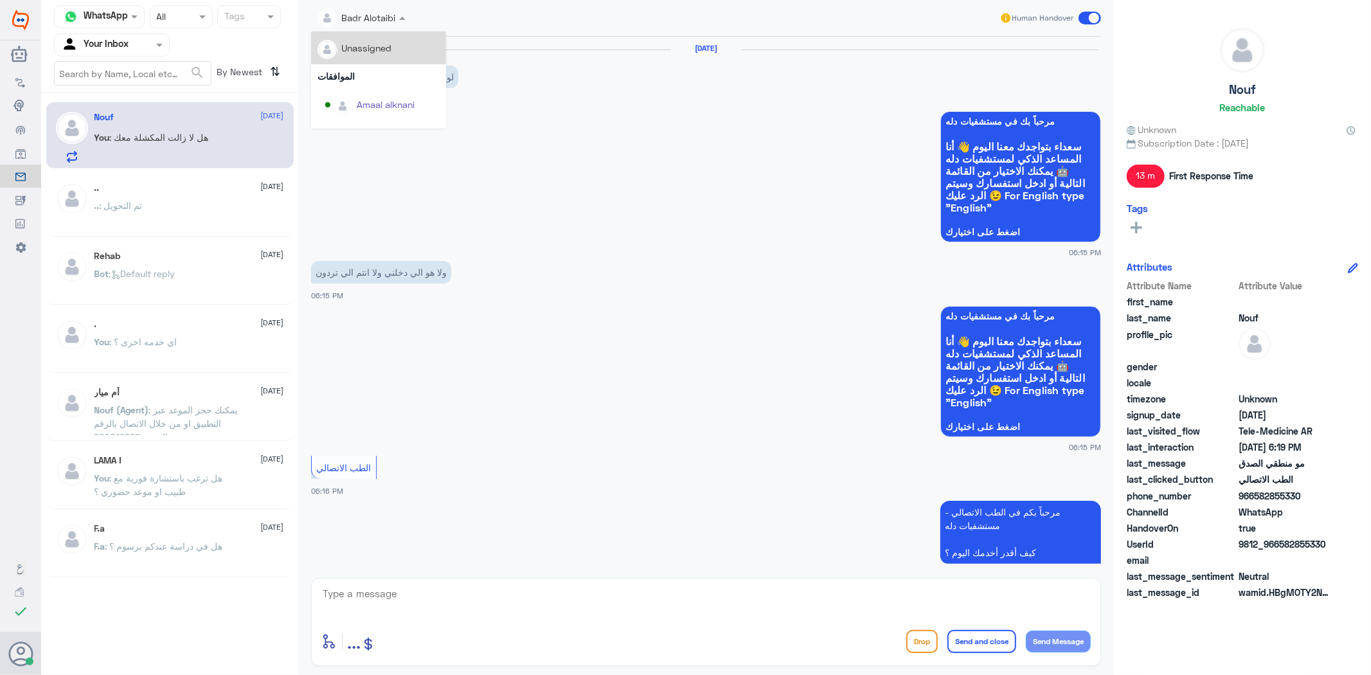
click at [362, 10] on input "text" at bounding box center [347, 17] width 58 height 15
click at [628, 111] on app-msgs-whats-app-list "مرحباً بك في مستشفيات دله سعداء بتواجدك معنا اليوم 👋 أنا المساعد الذكي لمستشفيا…" at bounding box center [706, 177] width 790 height 132
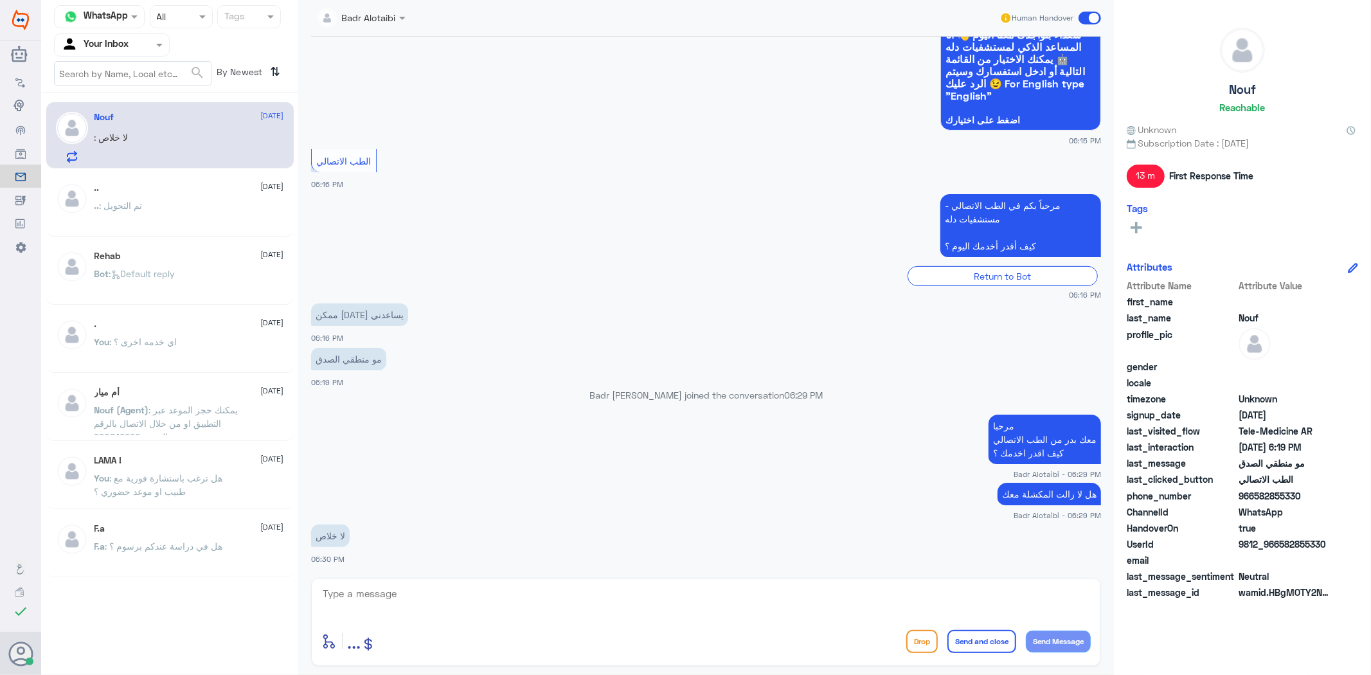
click at [602, 590] on textarea at bounding box center [705, 600] width 769 height 31
type textarea "سعدنا بخدمتك"
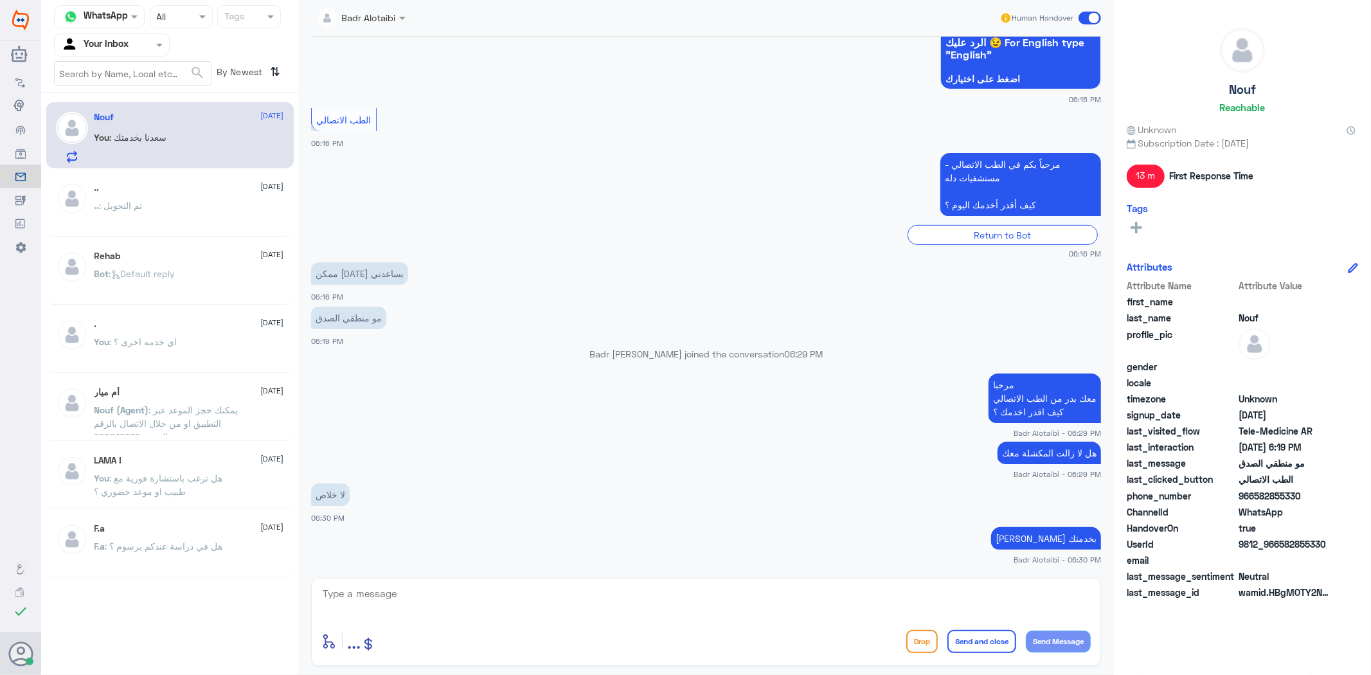
click at [1088, 15] on span at bounding box center [1090, 18] width 22 height 13
click at [0, 0] on input "checkbox" at bounding box center [0, 0] width 0 height 0
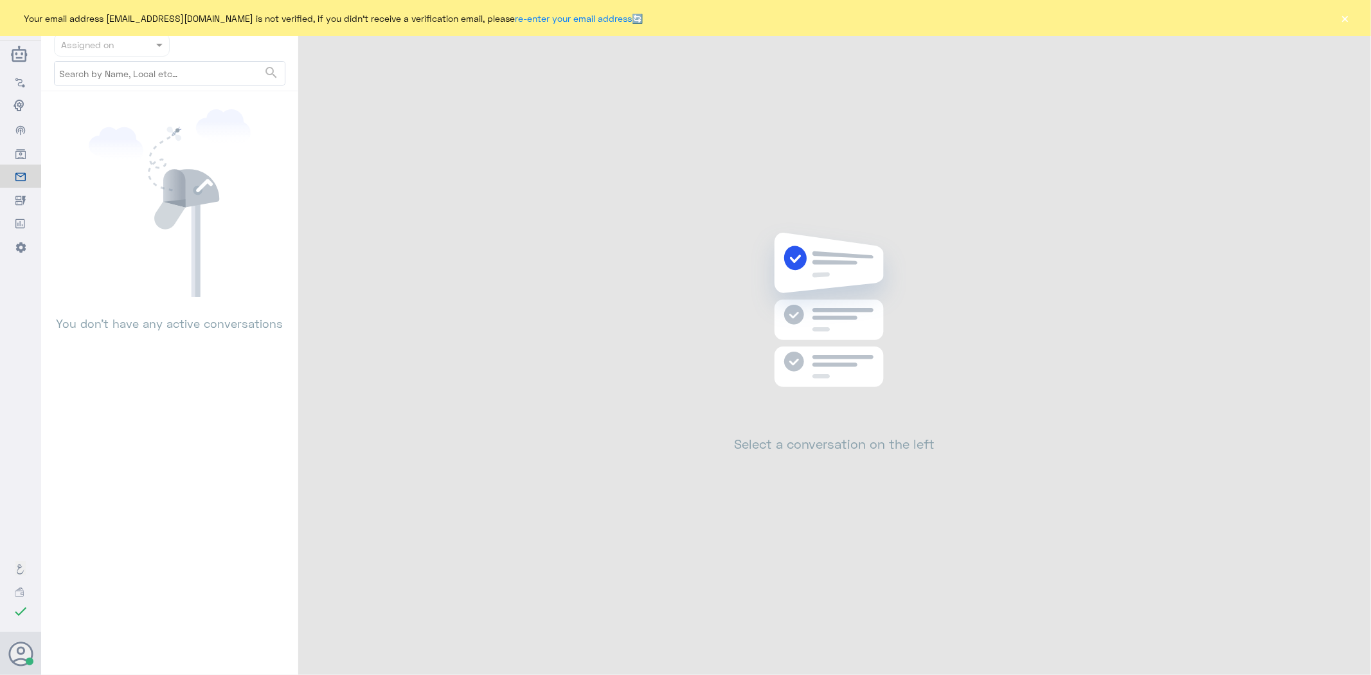
click at [1353, 13] on div "Your email address b_malotaibi@dallah-hospital.com is not verified, if you didn…" at bounding box center [685, 18] width 1371 height 36
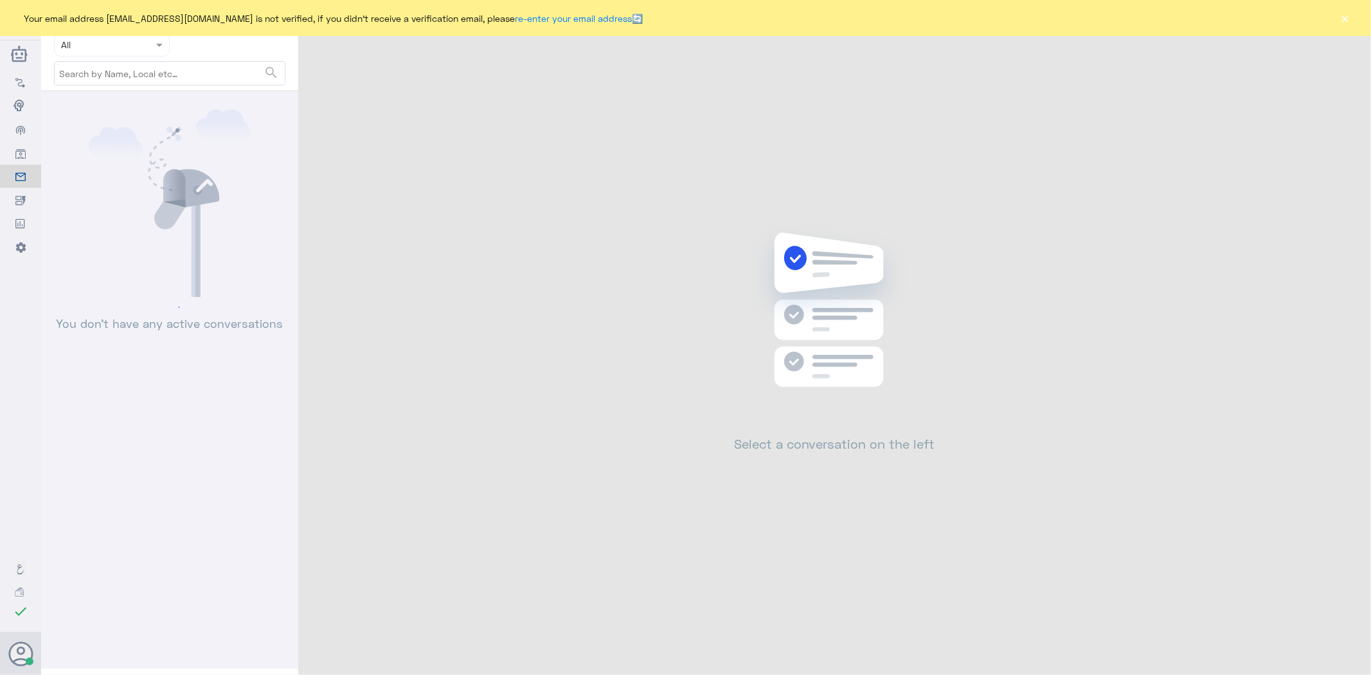
click at [1350, 14] on button "×" at bounding box center [1345, 18] width 13 height 13
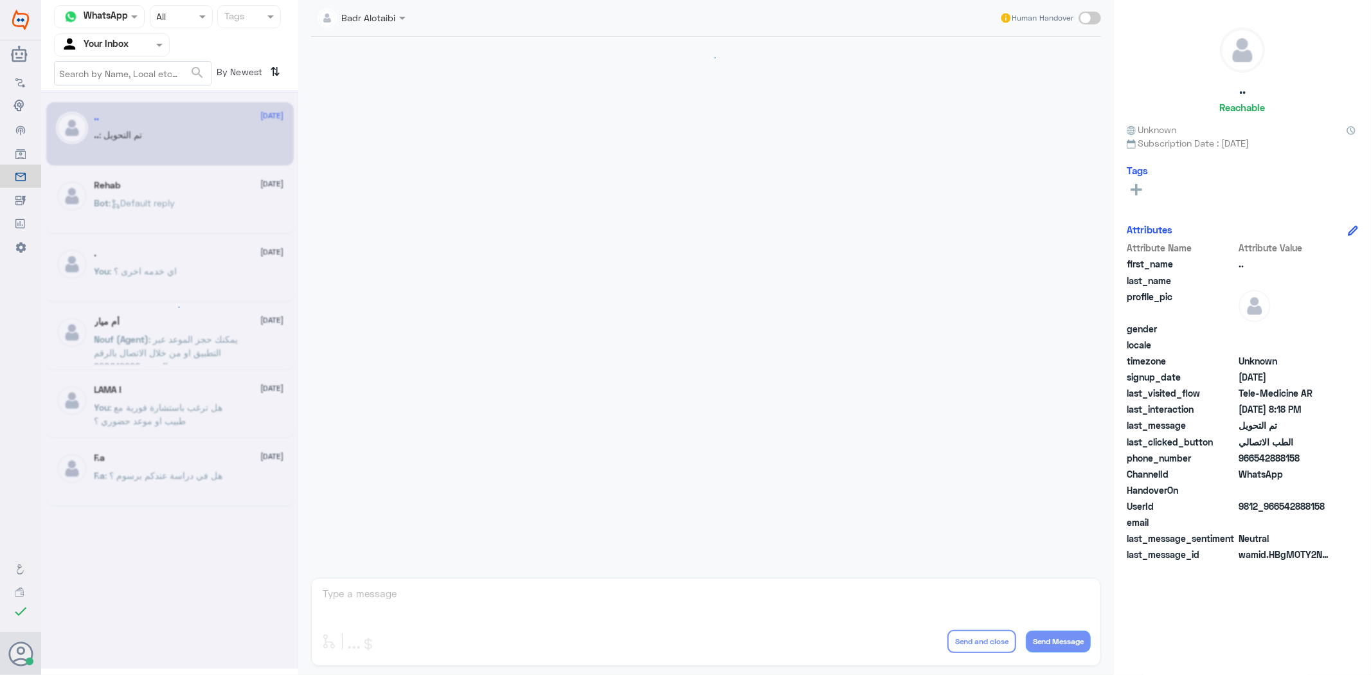
scroll to position [929, 0]
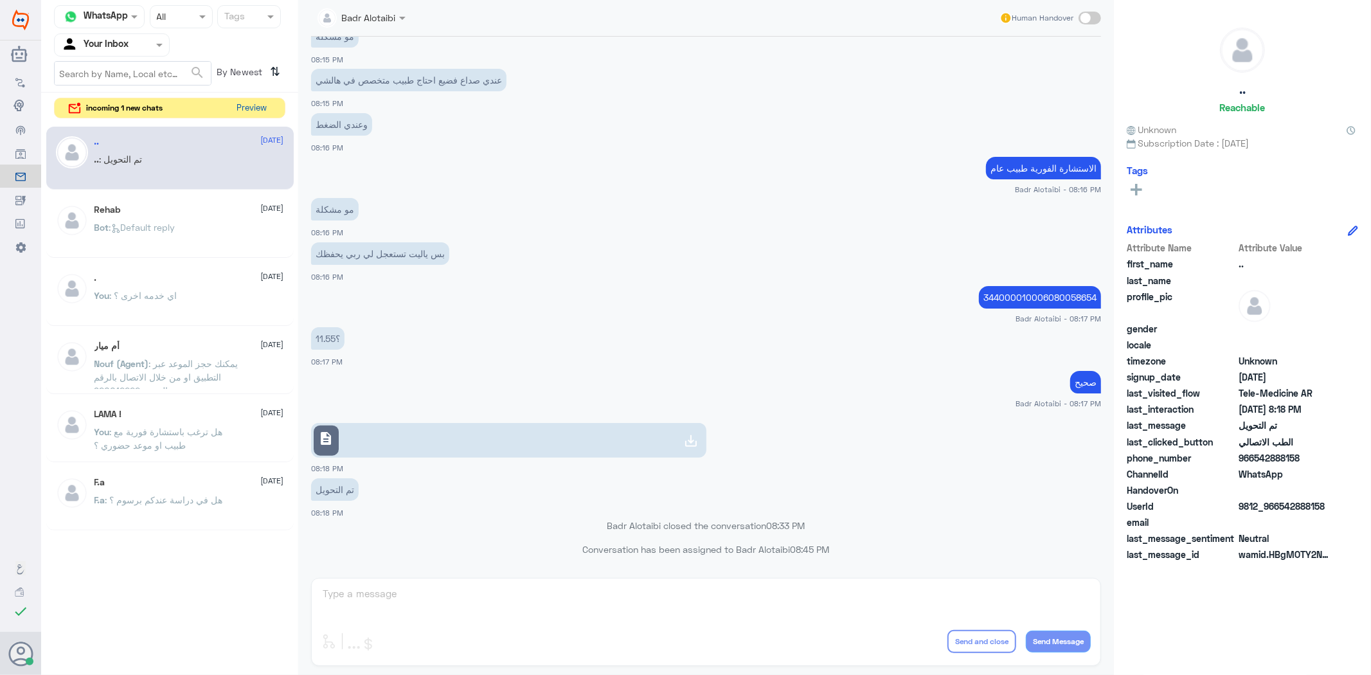
click at [258, 109] on button "Preview" at bounding box center [252, 108] width 40 height 20
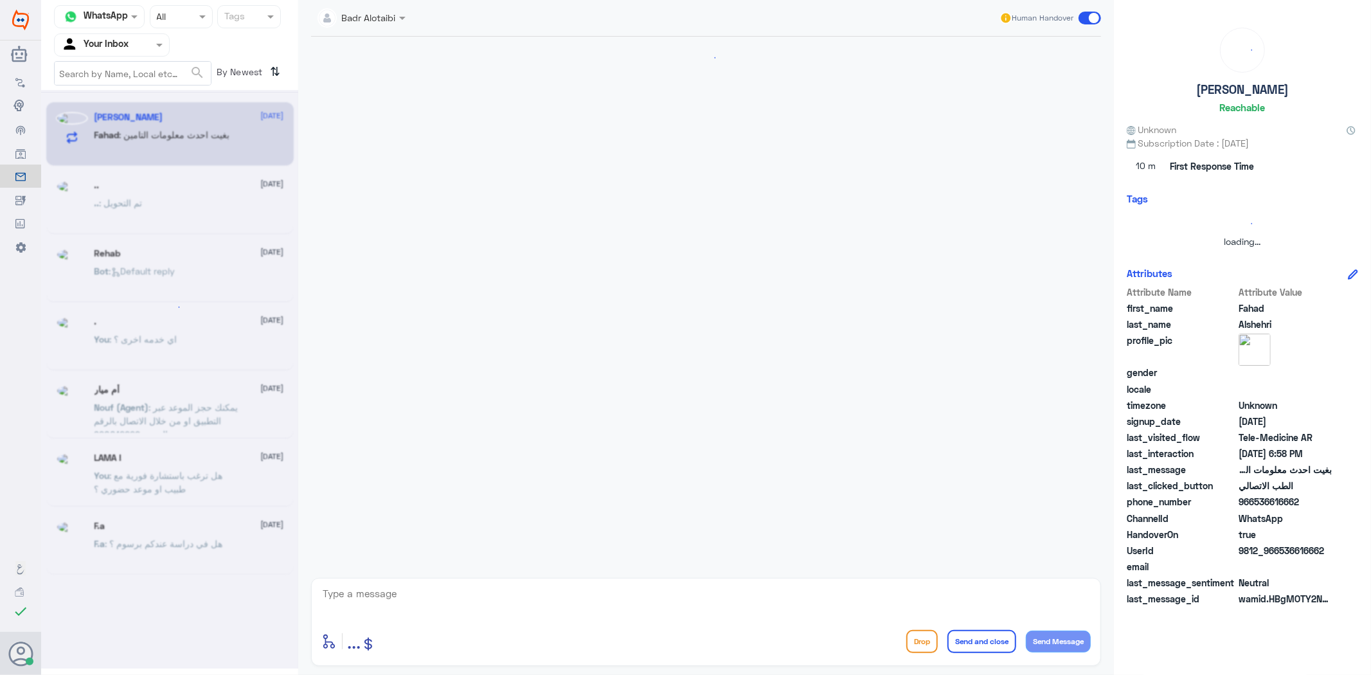
scroll to position [0, 0]
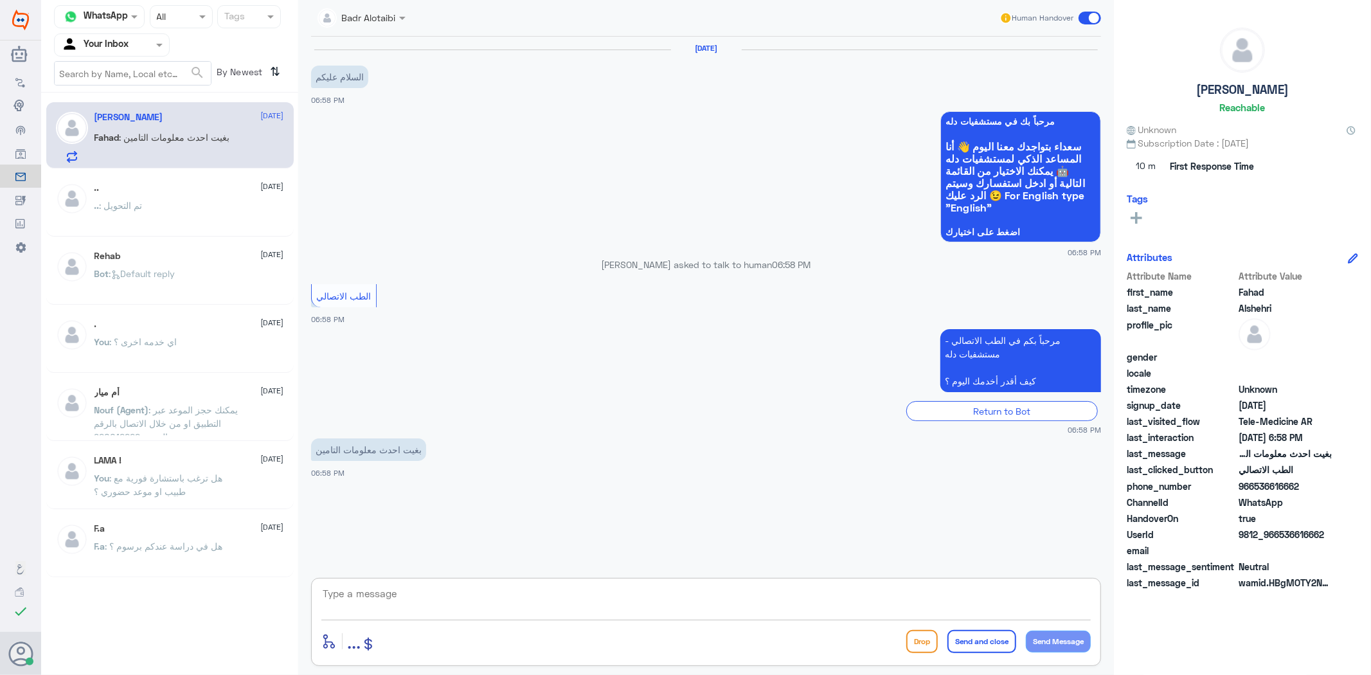
click at [543, 607] on textarea at bounding box center [705, 600] width 769 height 31
type textarea "مرحبا معك بدر من الطب الاتصالي كيف اقدر اخدمك ؟"
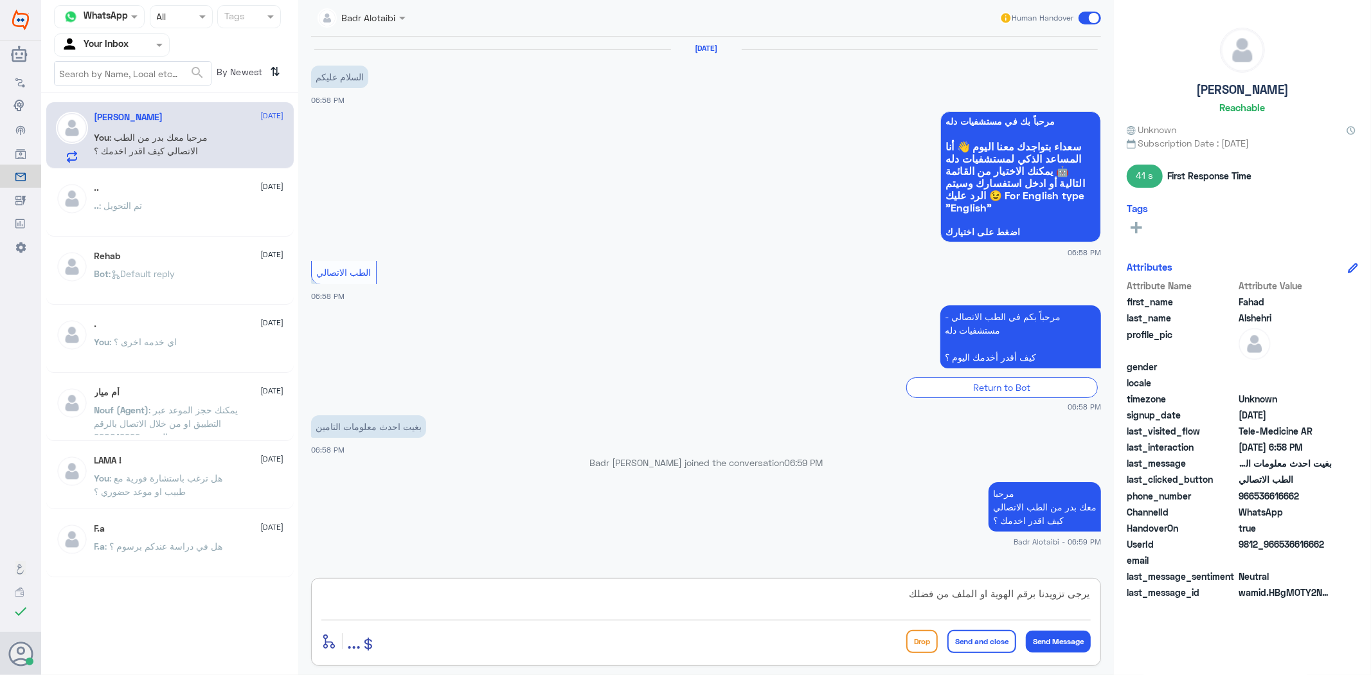
type textarea "يرجى تزويدنا برقم الهوية او الملف من فضلك"
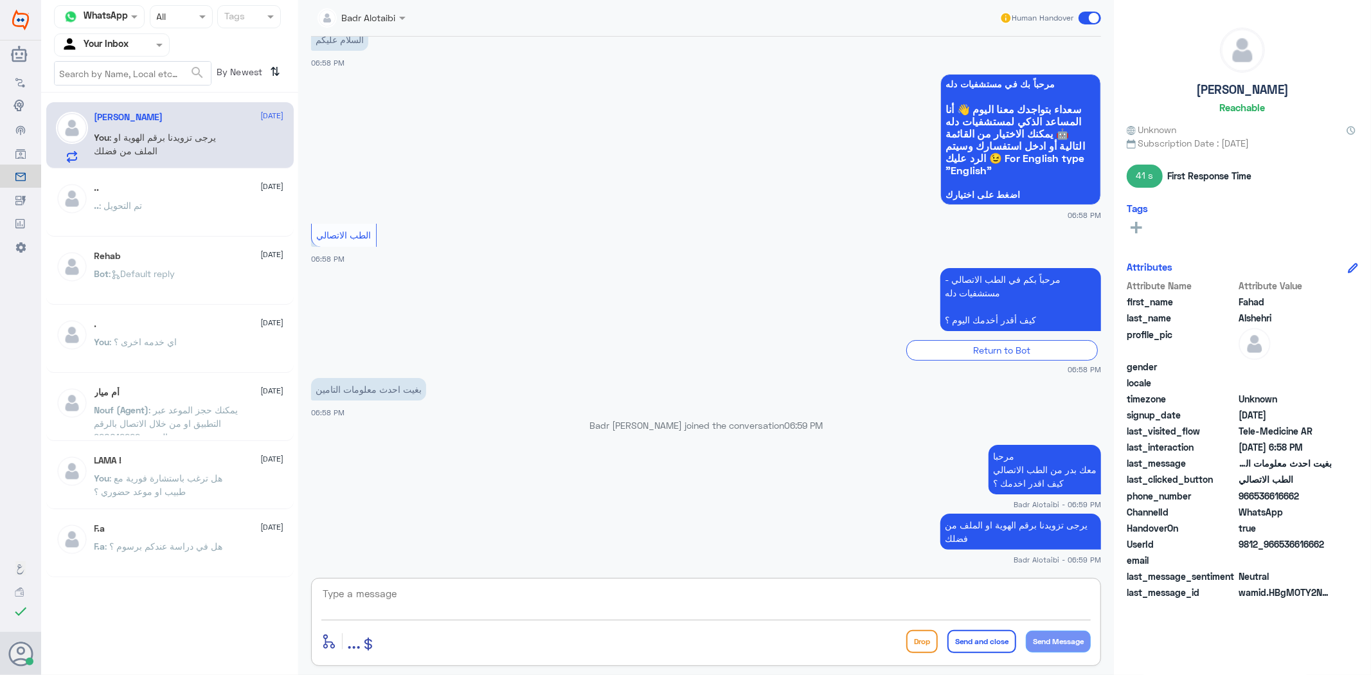
scroll to position [81, 0]
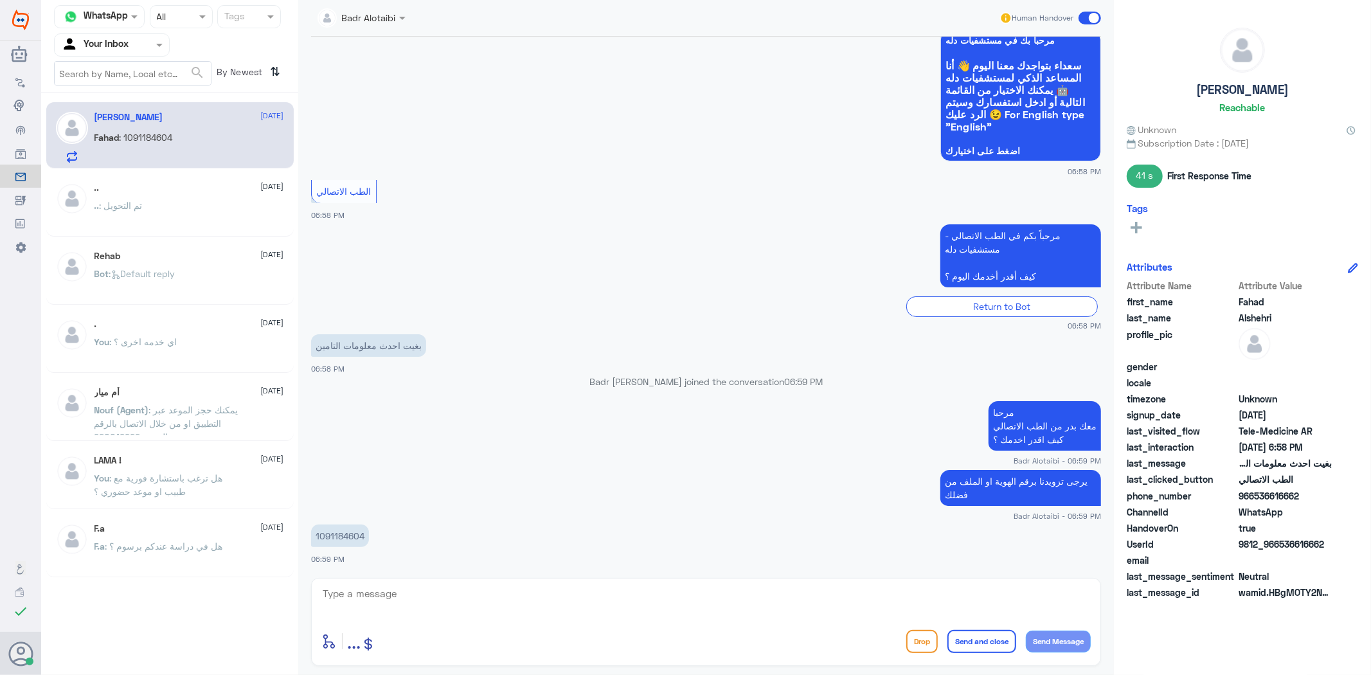
click at [354, 536] on p "1091184604" at bounding box center [340, 536] width 58 height 22
copy p "1091184604"
click at [713, 585] on textarea at bounding box center [705, 600] width 769 height 31
type textarea "تم تحديث التامين"
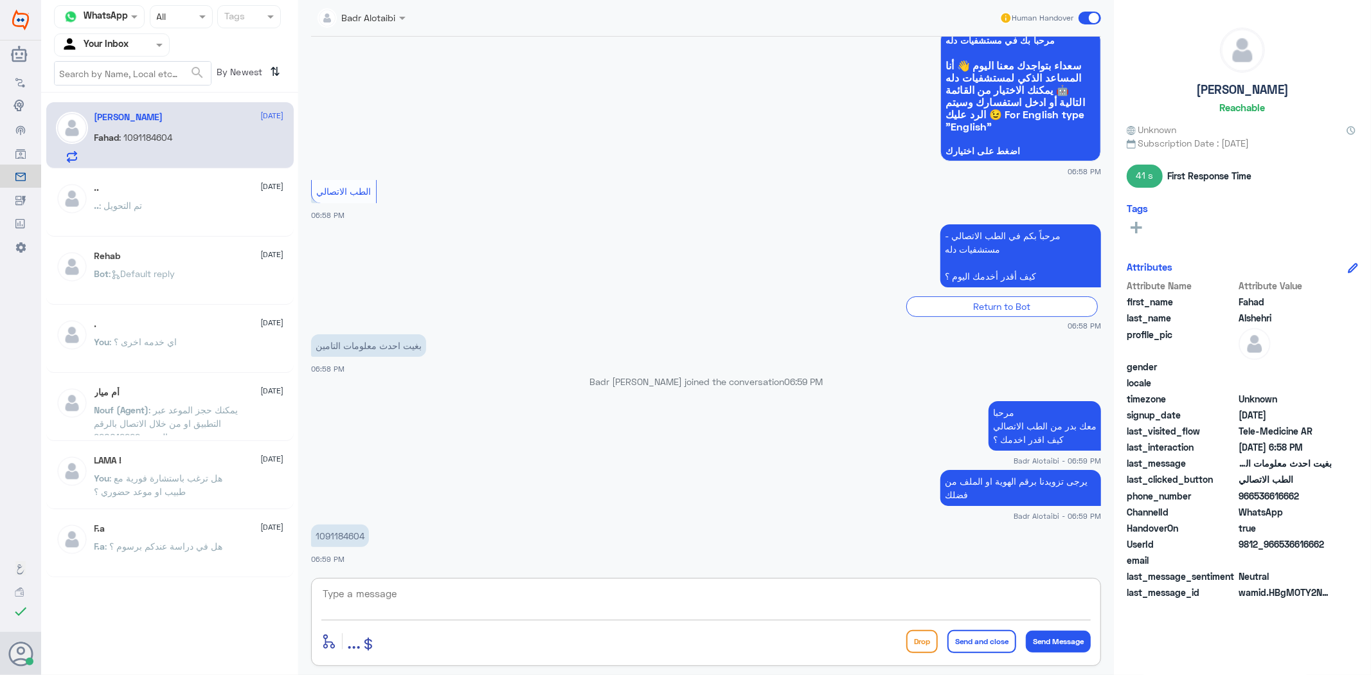
scroll to position [123, 0]
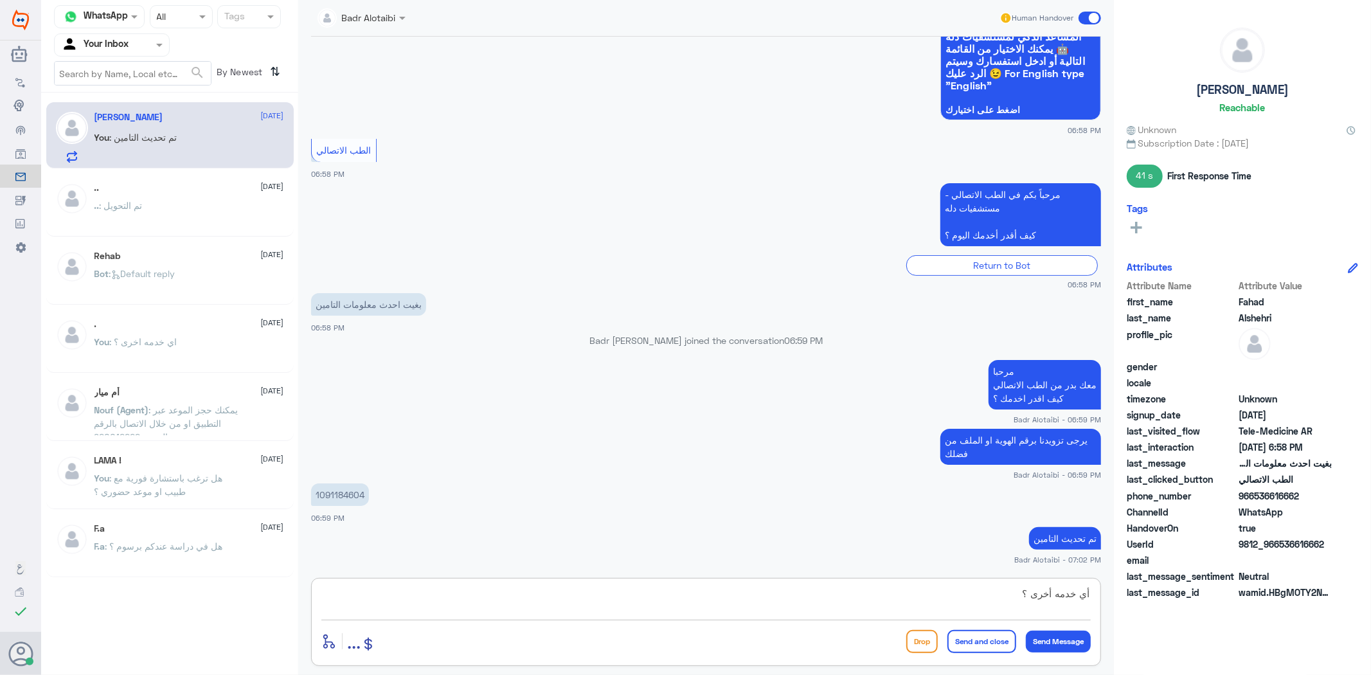
type textarea "أي خدمه أخرى ؟"
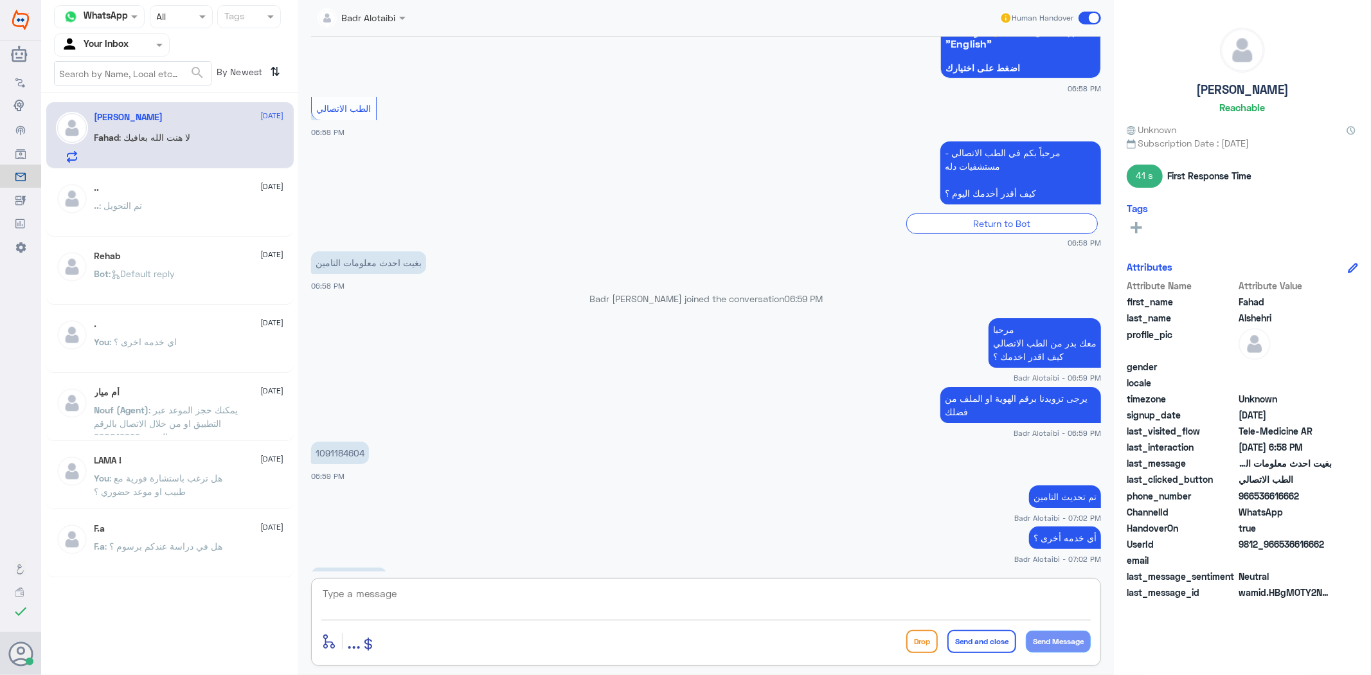
scroll to position [208, 0]
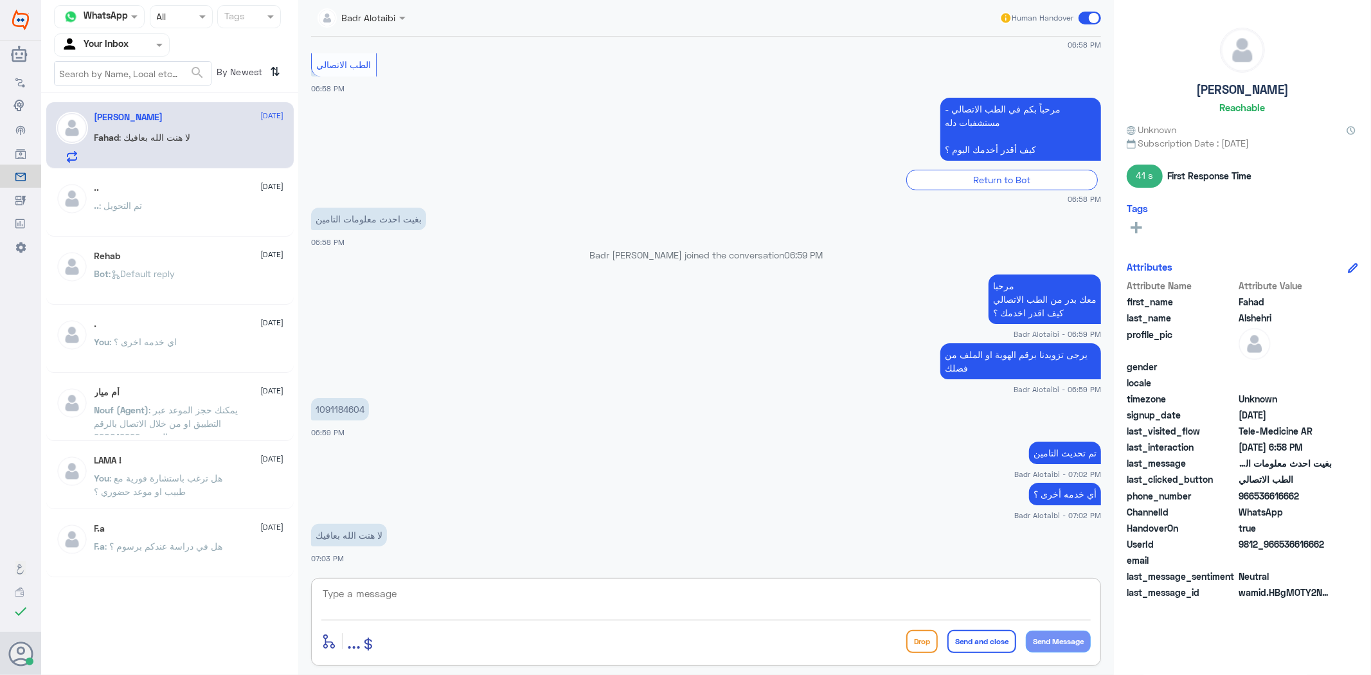
click at [490, 587] on textarea at bounding box center [705, 600] width 769 height 31
type textarea "العفو سعدنا بخدمتك"
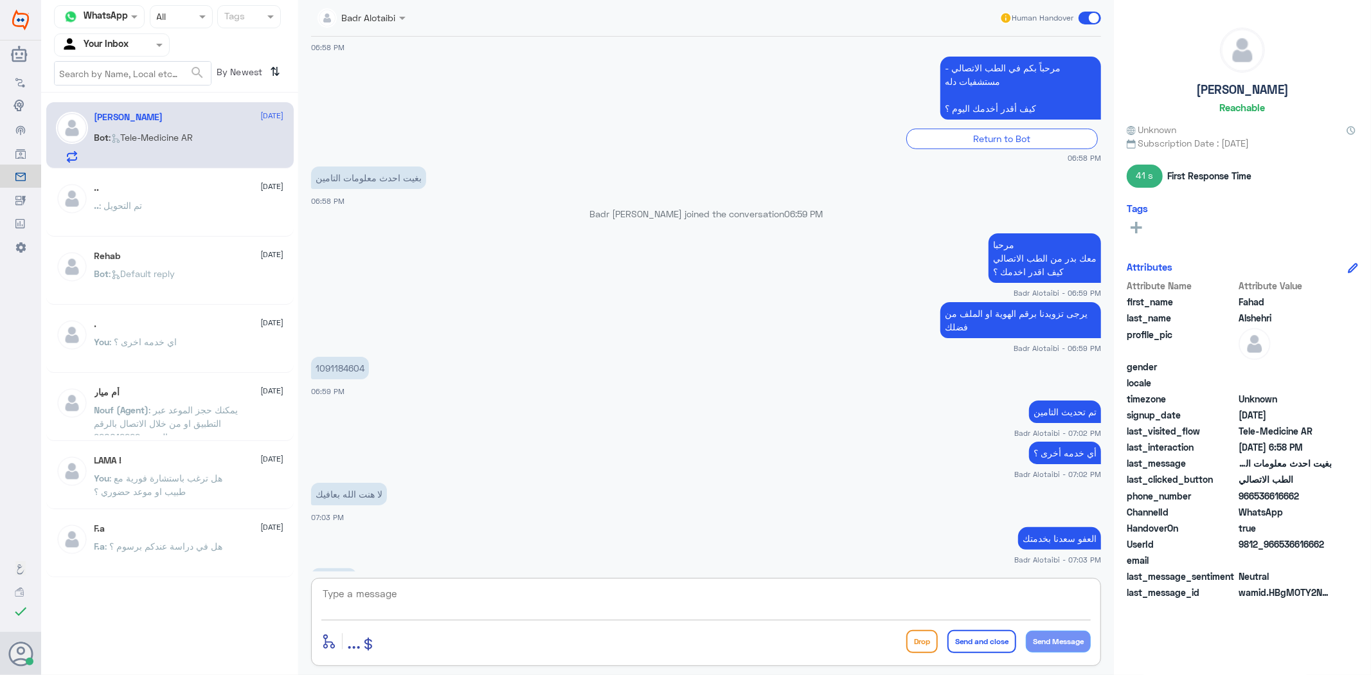
scroll to position [356, 0]
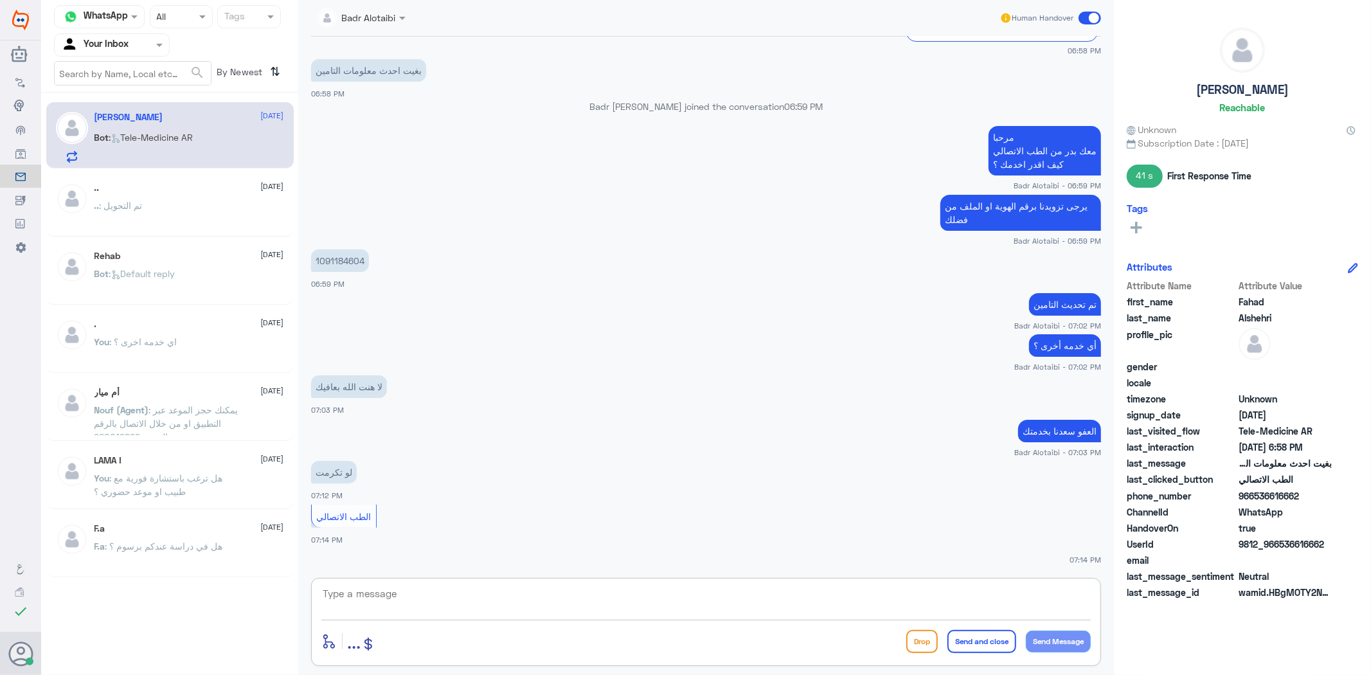
click at [469, 600] on textarea at bounding box center [705, 600] width 769 height 31
click at [584, 596] on textarea at bounding box center [705, 600] width 769 height 31
type textarea "تفضل كيف اقدر اساعدك ؟"
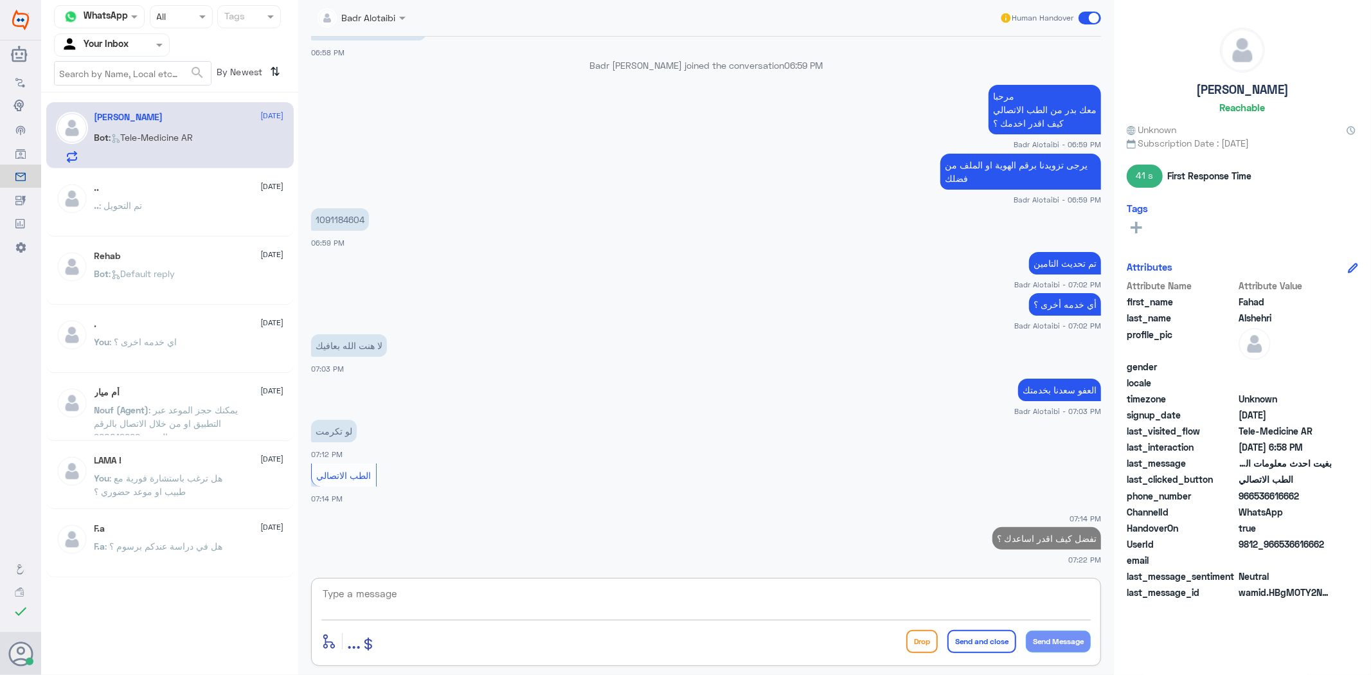
click at [337, 219] on p "1091184604" at bounding box center [340, 219] width 58 height 22
copy p "1091184604"
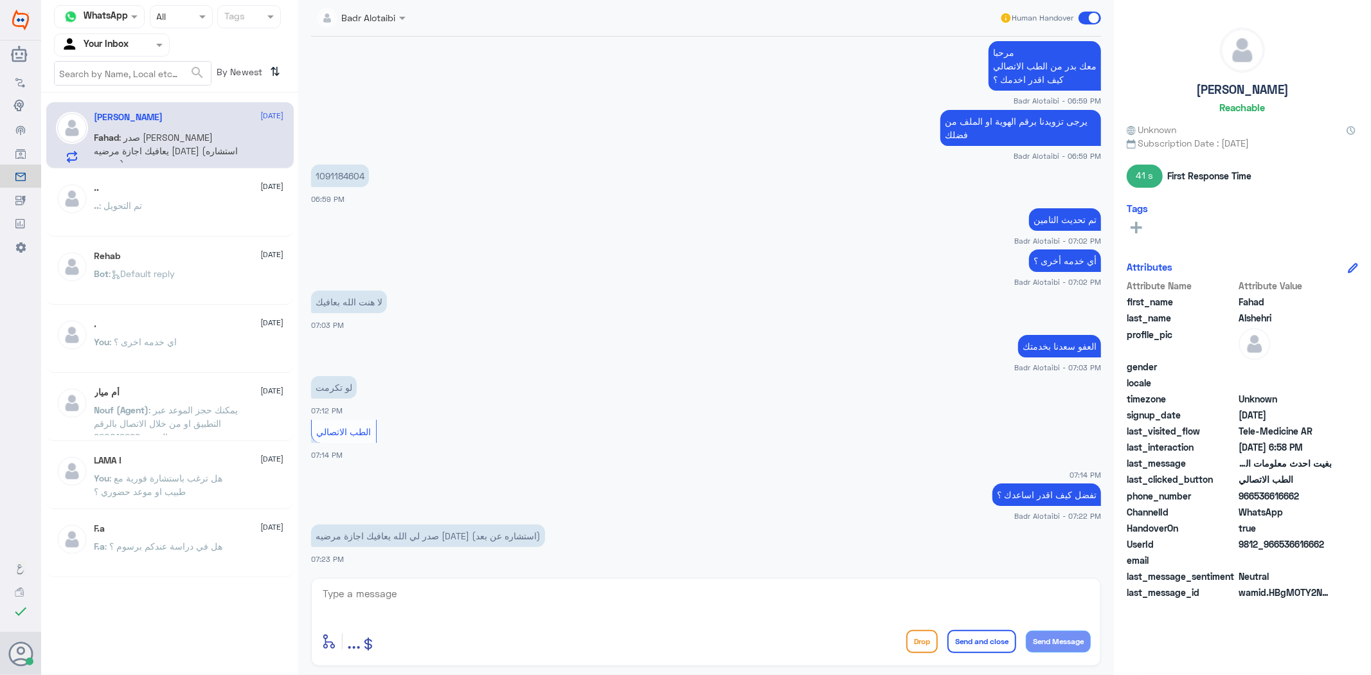
click at [669, 593] on textarea at bounding box center [705, 600] width 769 height 31
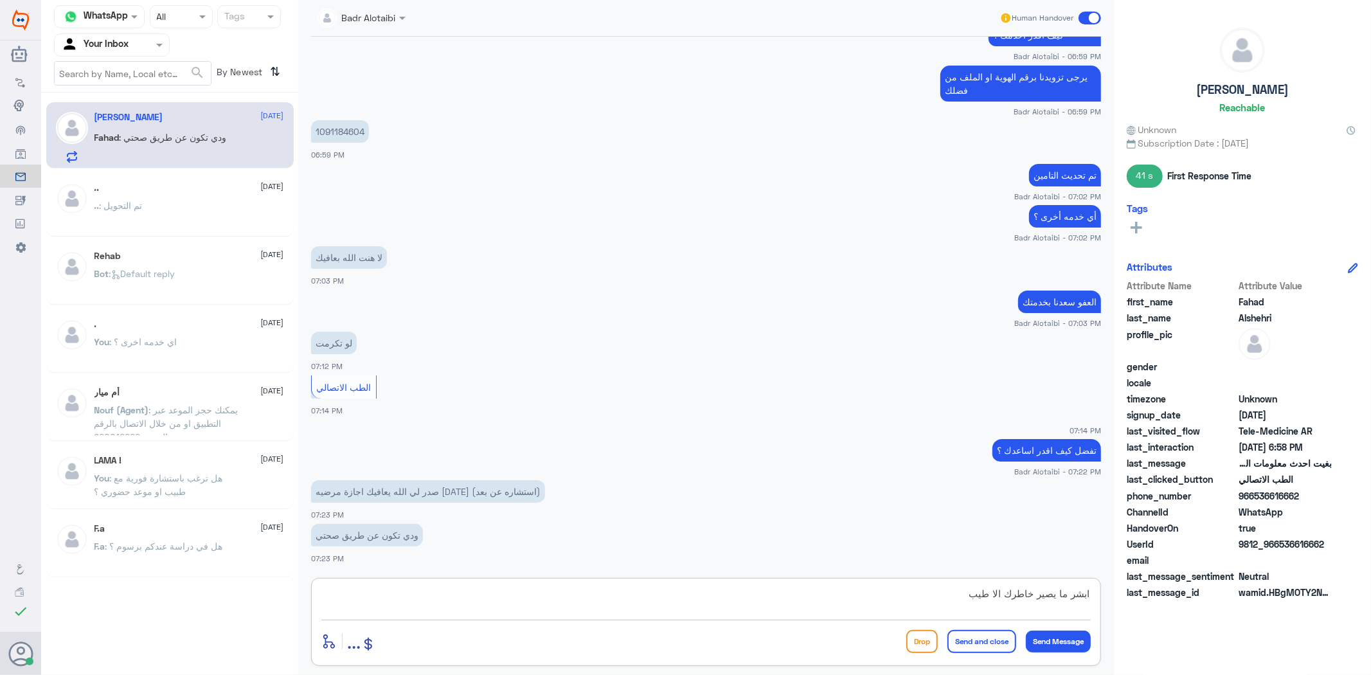
type textarea "ابشر ما يصير خاطرك الا طيب"
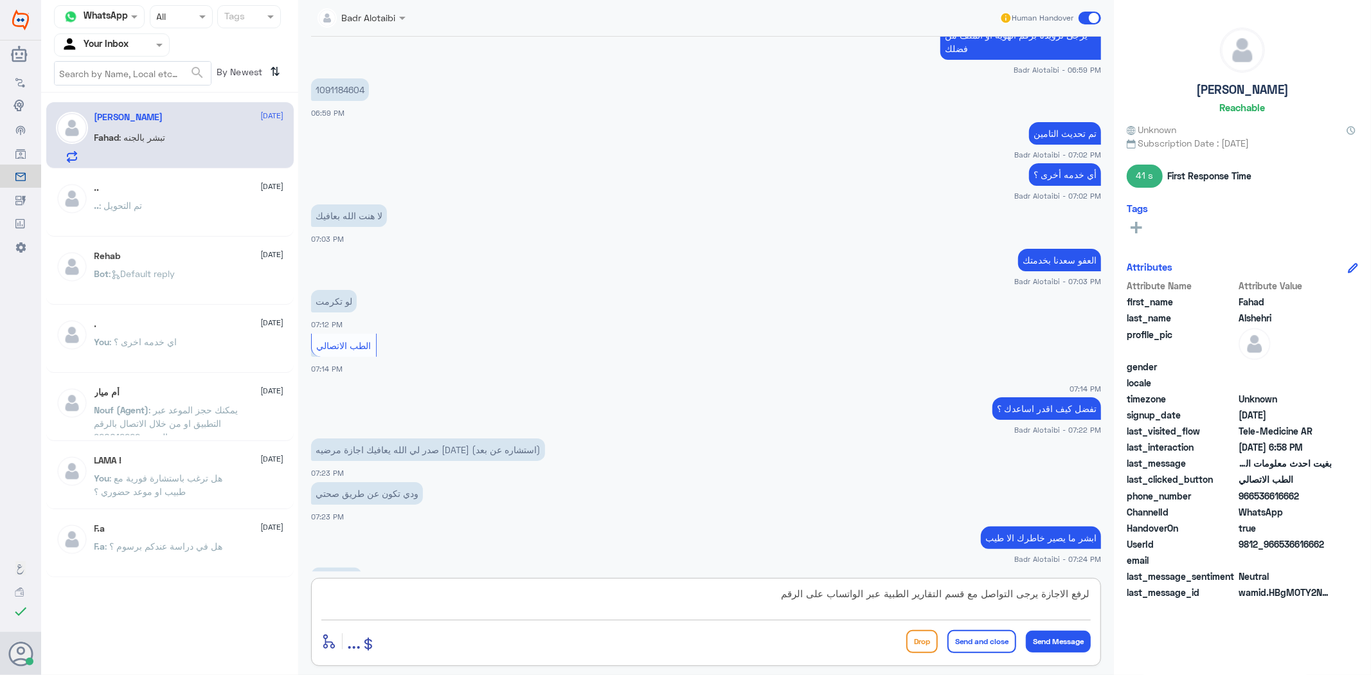
scroll to position [570, 0]
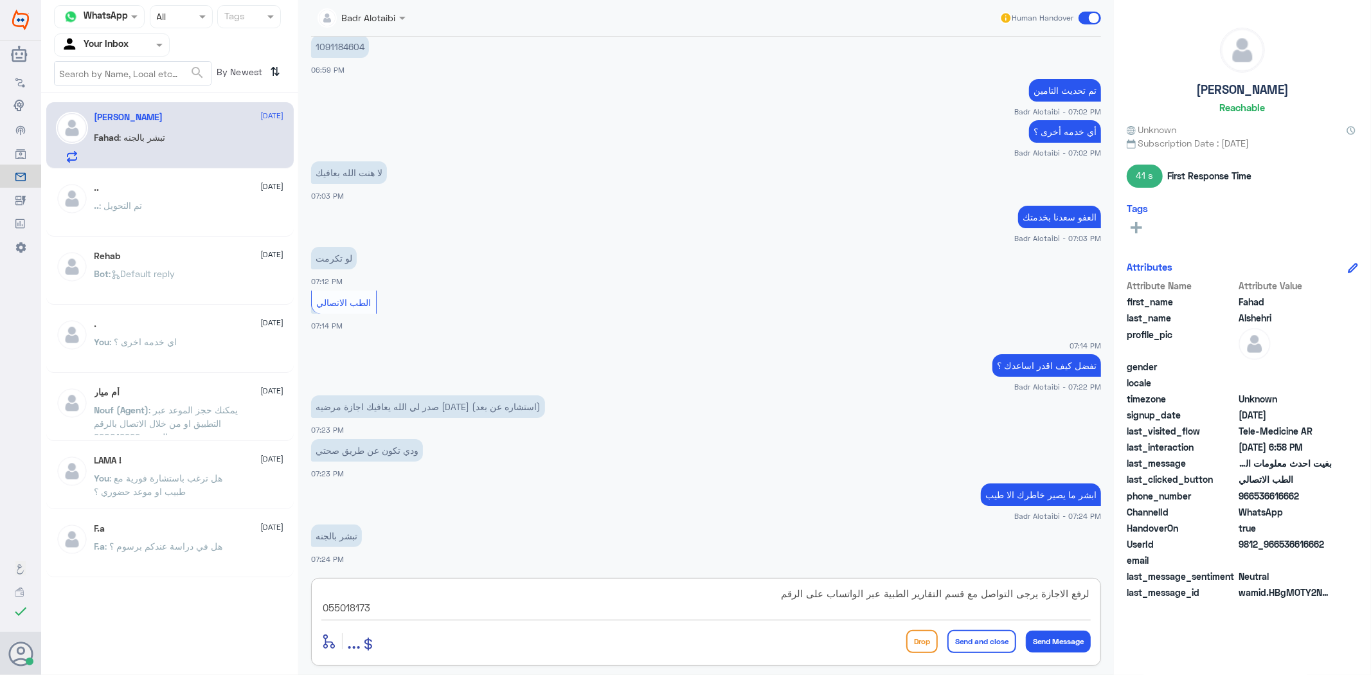
type textarea "لرفع الاجازة يرجى التواصل مع قسم التقارير الطبية عبر الواتساب على الرقم 0550181…"
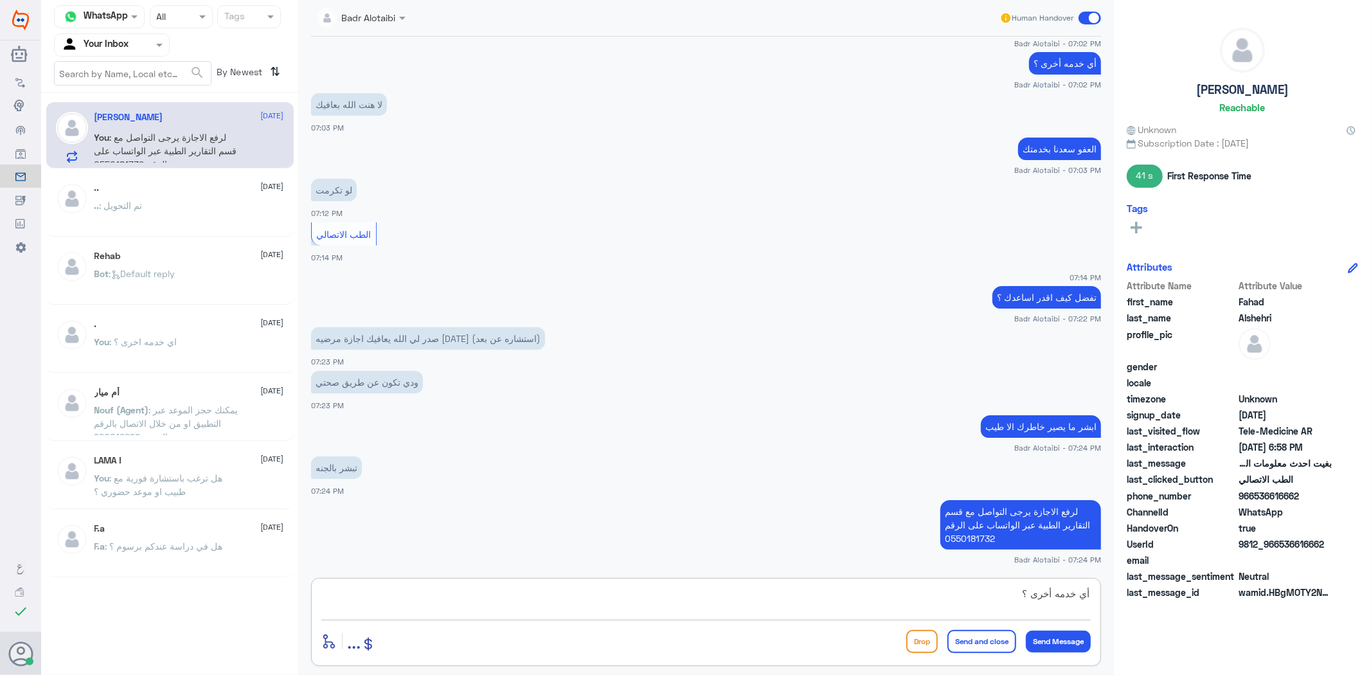
type textarea "أي خدمه أخرى ؟"
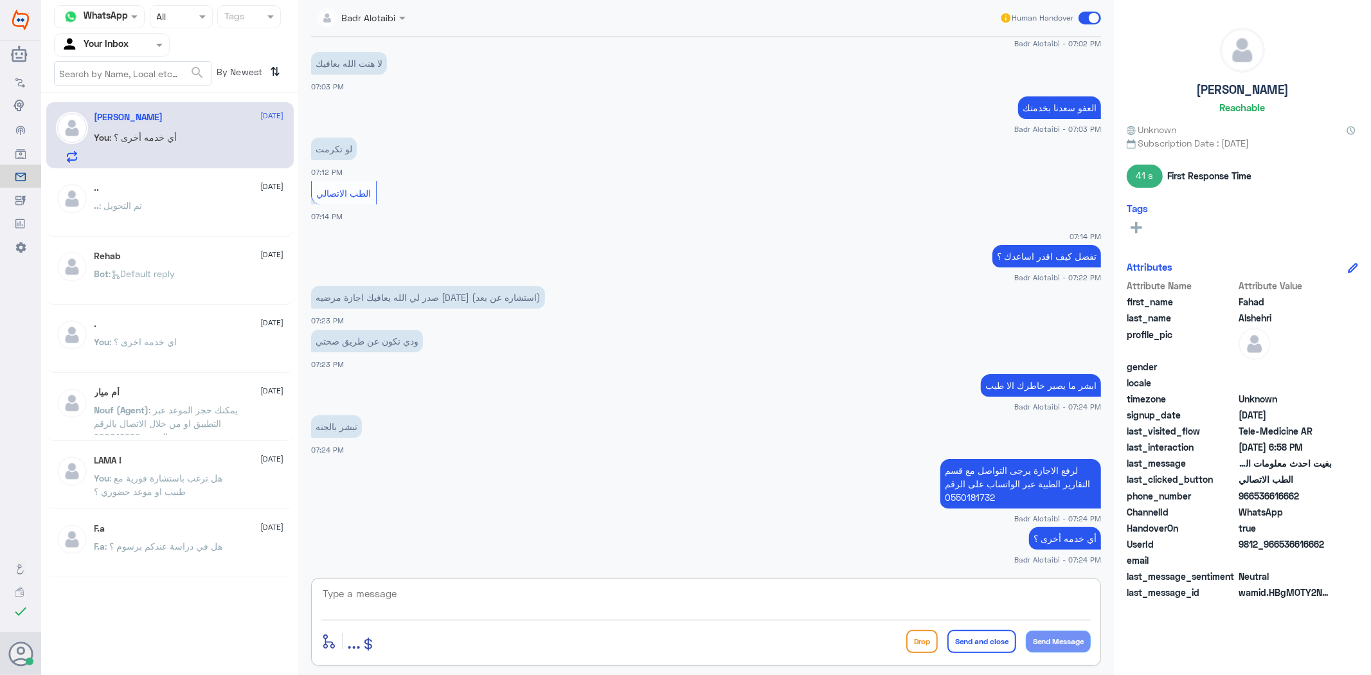
scroll to position [724, 0]
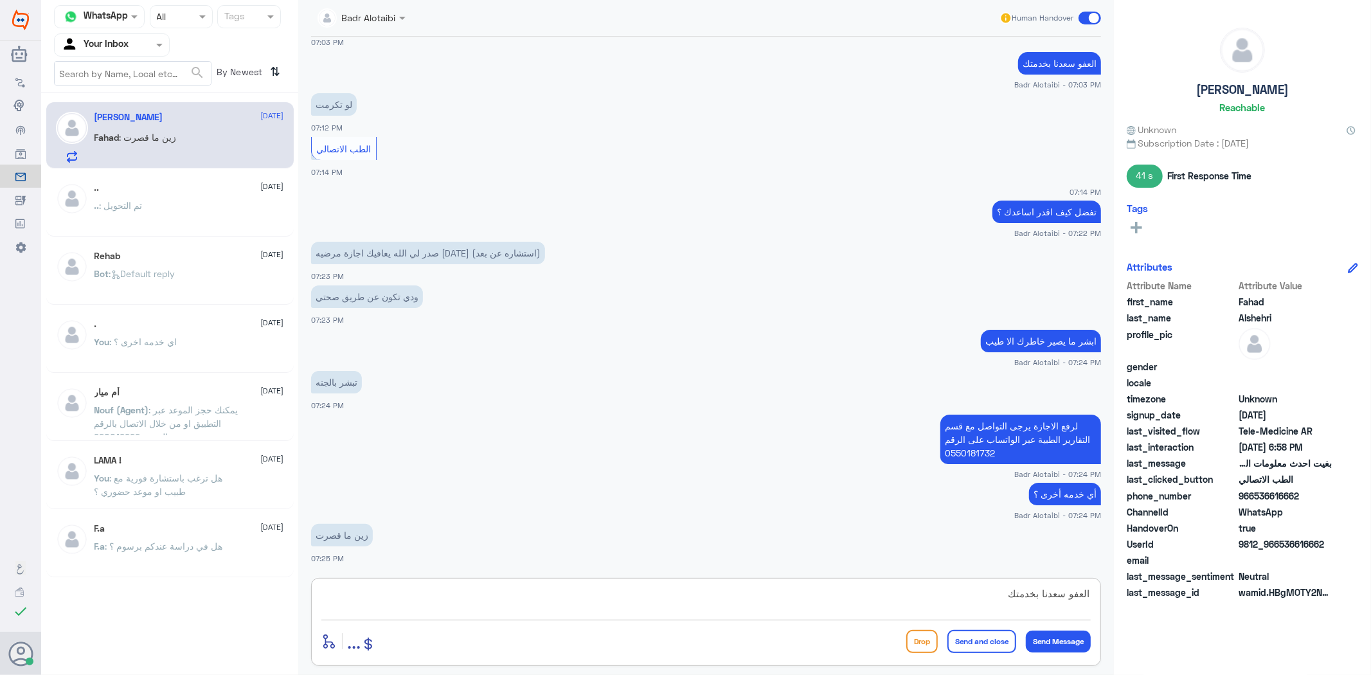
type textarea "العفو سعدنا بخدمتك"
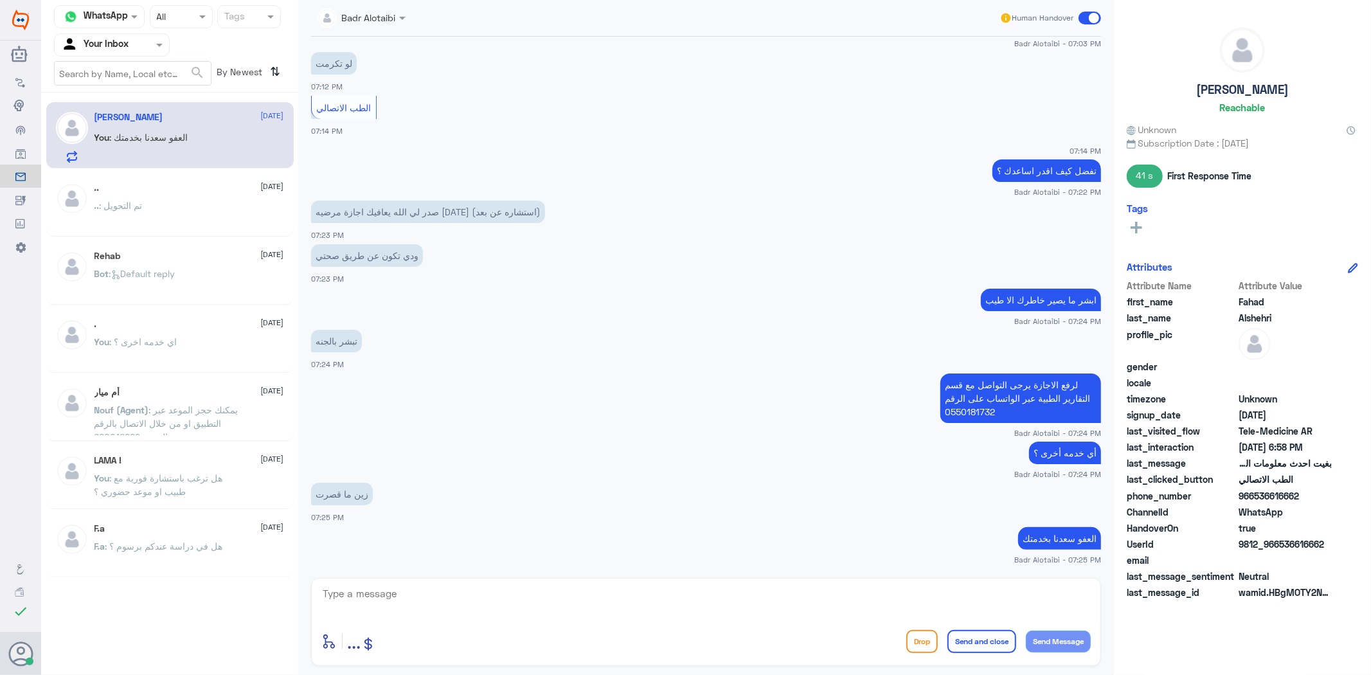
click at [1091, 10] on div "Human Handover" at bounding box center [1051, 17] width 102 height 23
click at [1091, 15] on span at bounding box center [1090, 18] width 22 height 13
click at [0, 0] on input "checkbox" at bounding box center [0, 0] width 0 height 0
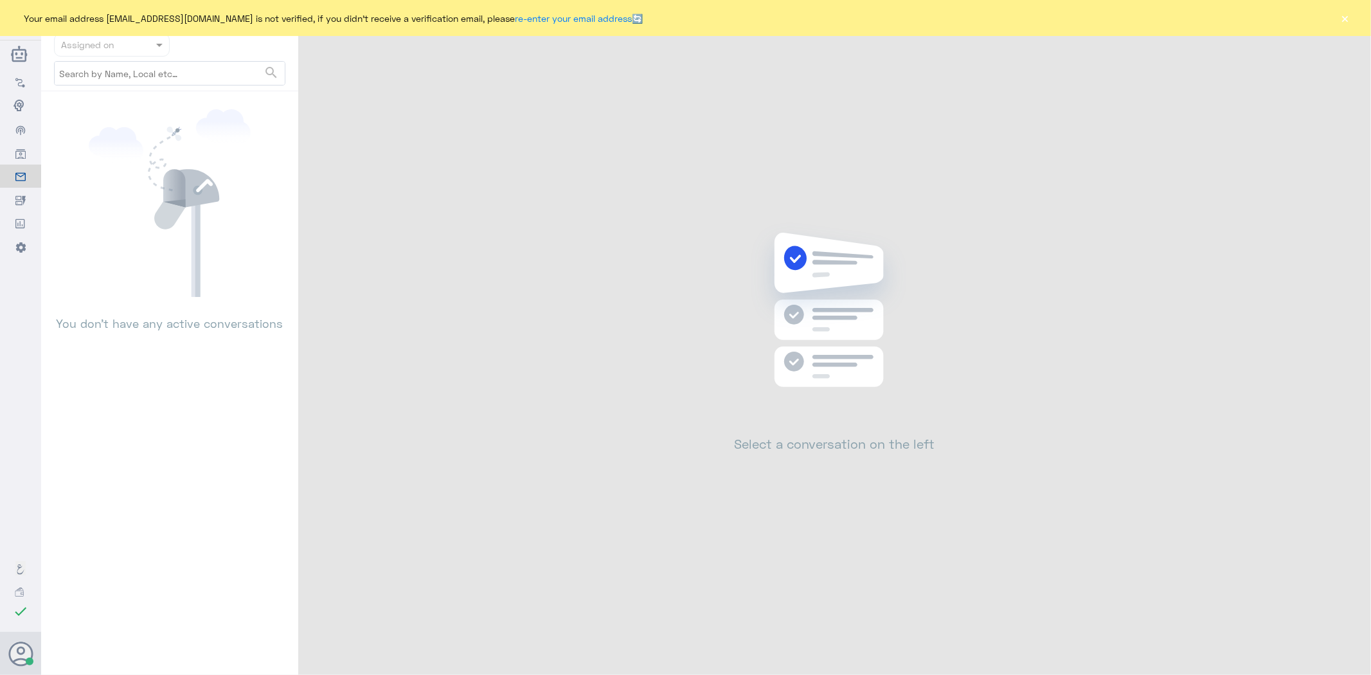
click at [1341, 15] on button "×" at bounding box center [1345, 18] width 13 height 13
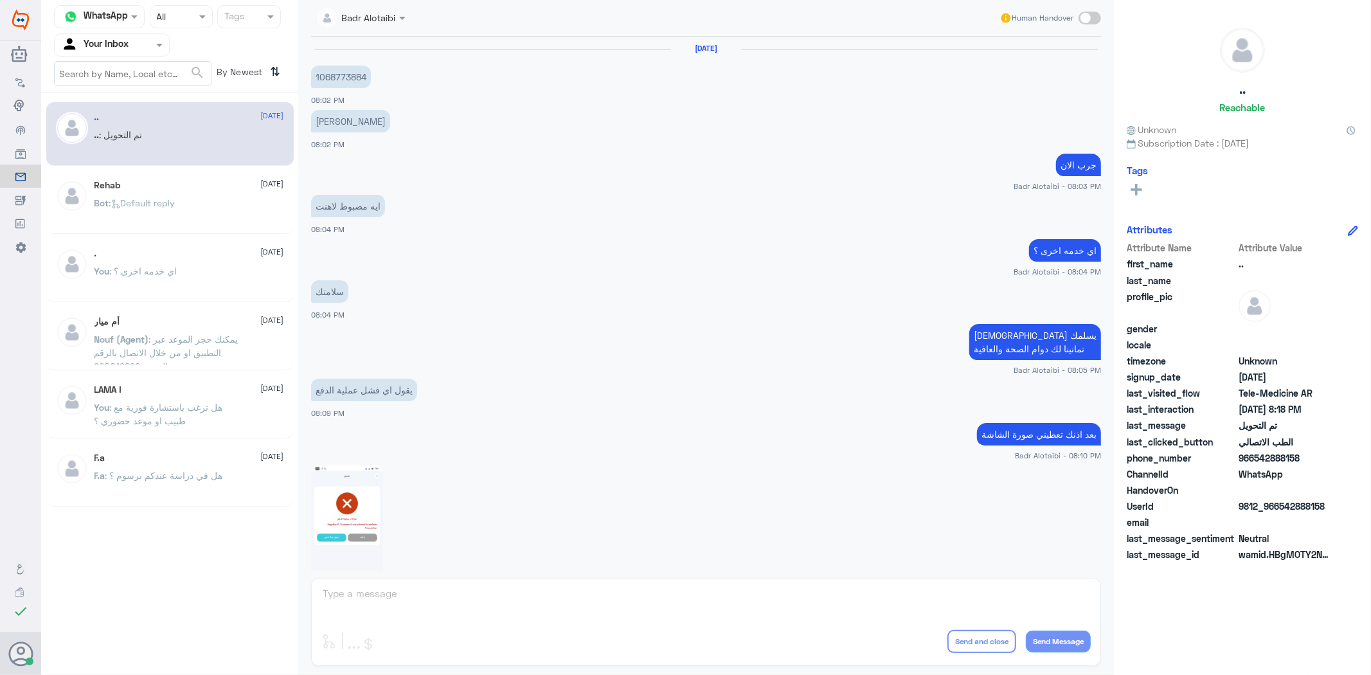
scroll to position [929, 0]
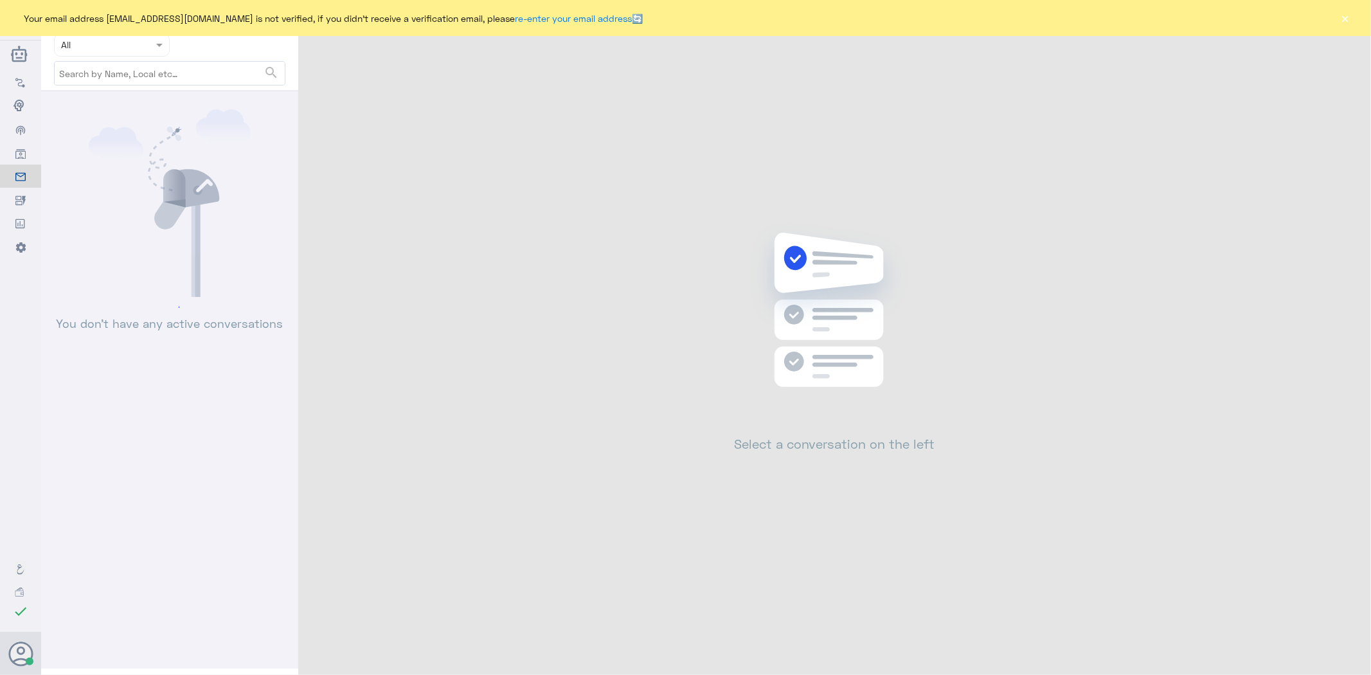
drag, startPoint x: 1340, startPoint y: 22, endPoint x: 1320, endPoint y: 23, distance: 20.0
click at [1320, 22] on div "Your email address [EMAIL_ADDRESS][DOMAIN_NAME] is not verified, if you didn't …" at bounding box center [685, 18] width 1371 height 36
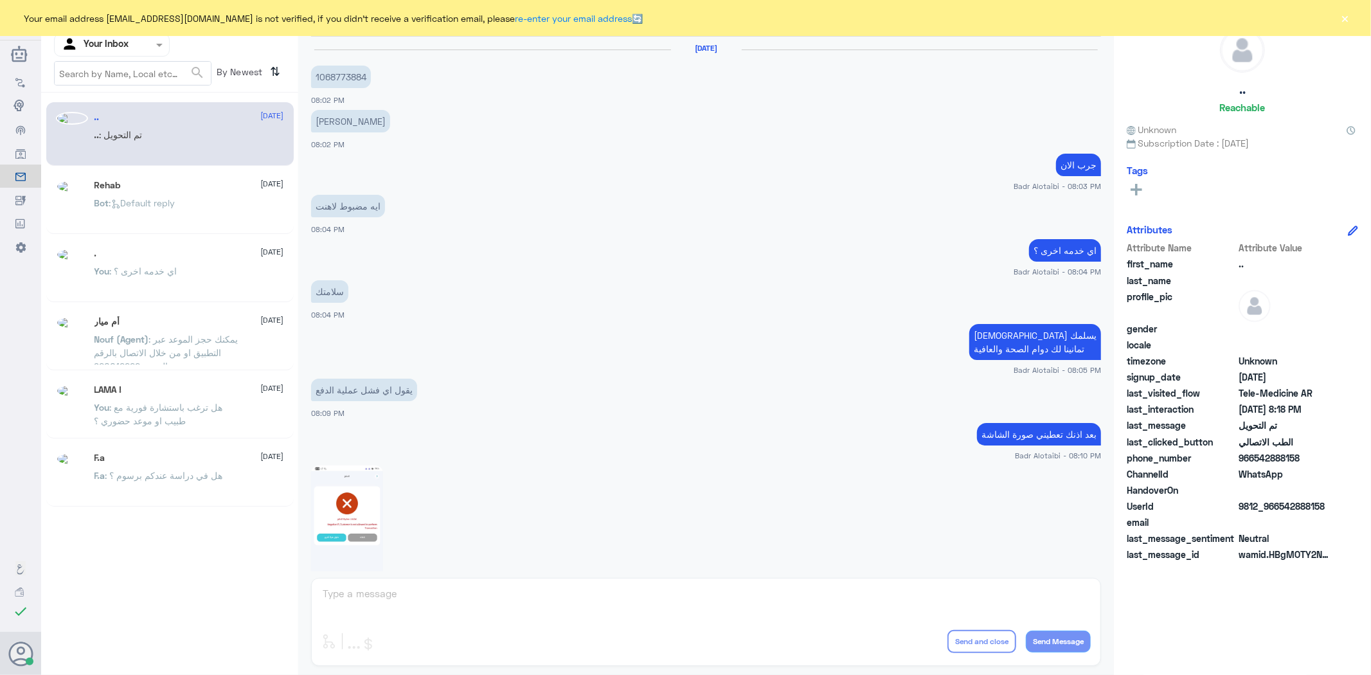
scroll to position [929, 0]
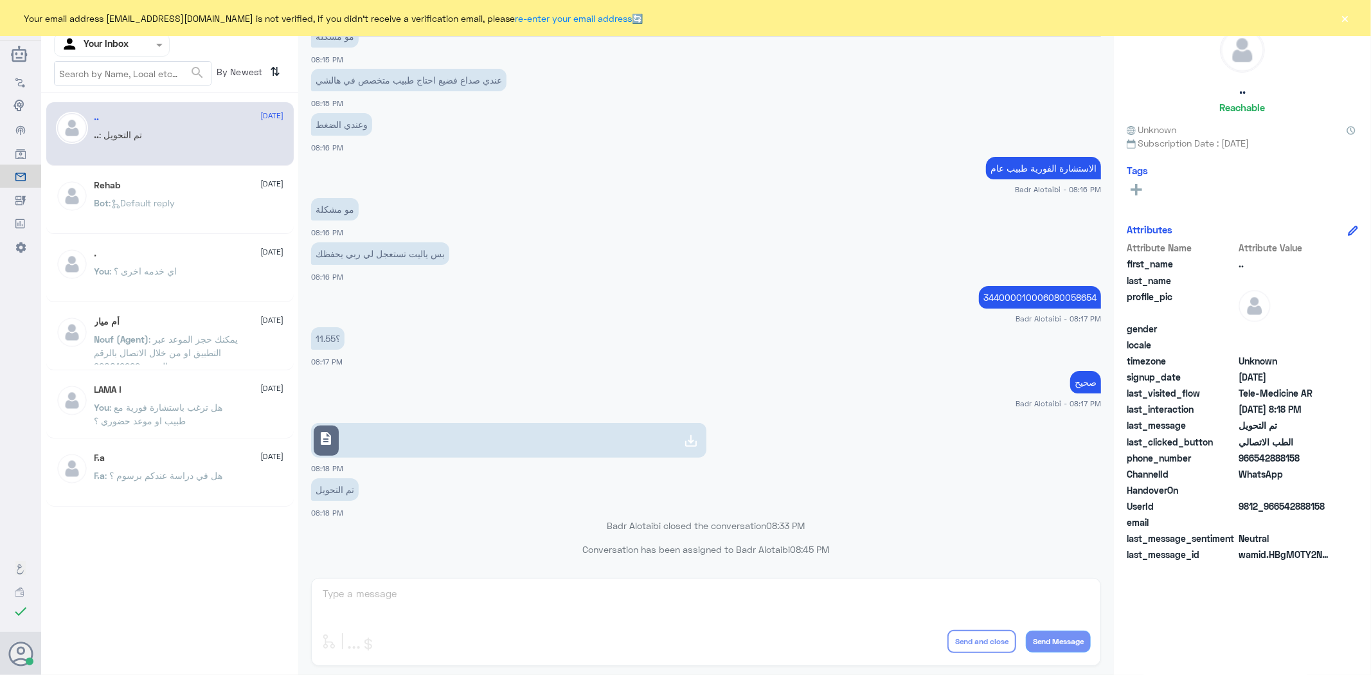
click at [1338, 17] on div "Your email address [EMAIL_ADDRESS][DOMAIN_NAME] is not verified, if you didn't …" at bounding box center [685, 18] width 1371 height 36
click at [1351, 15] on button "×" at bounding box center [1345, 18] width 13 height 13
